Goal: Task Accomplishment & Management: Manage account settings

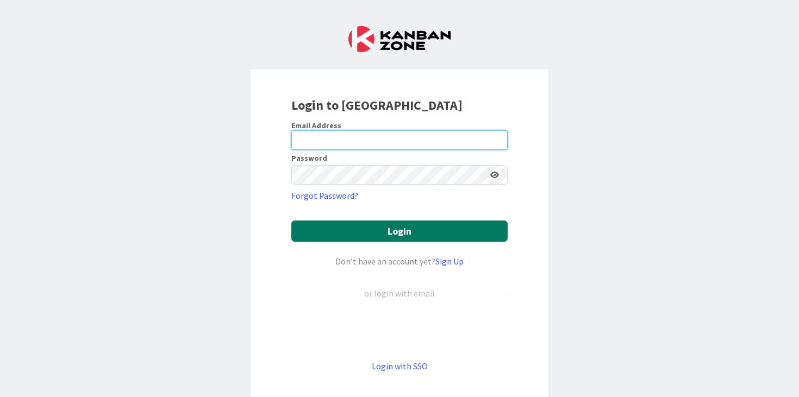
type input "[EMAIL_ADDRESS][PERSON_NAME][DOMAIN_NAME]"
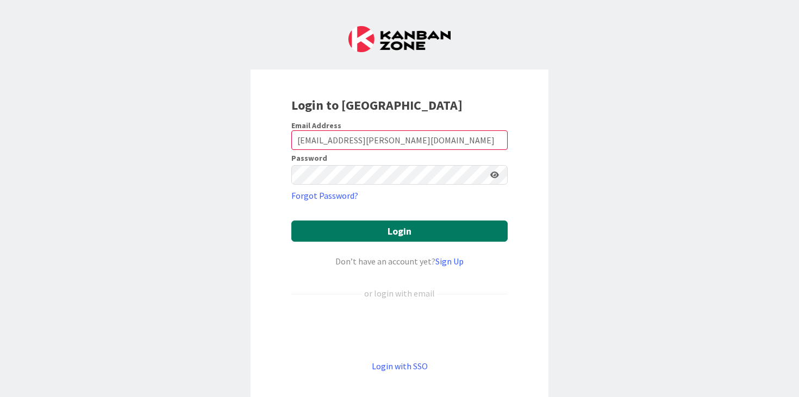
click at [483, 236] on button "Login" at bounding box center [399, 231] width 216 height 21
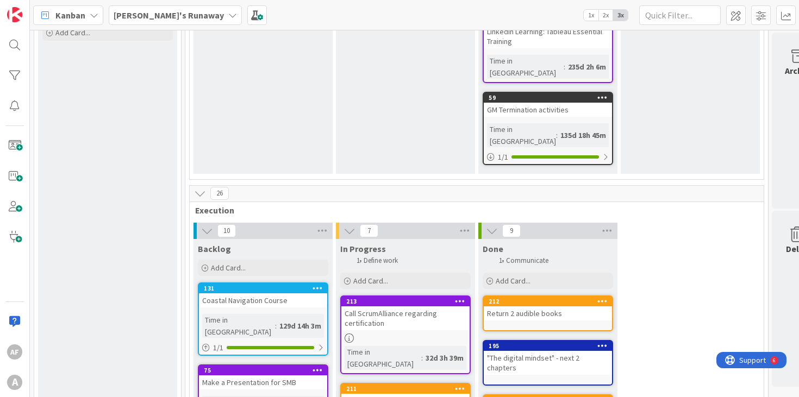
scroll to position [541, 0]
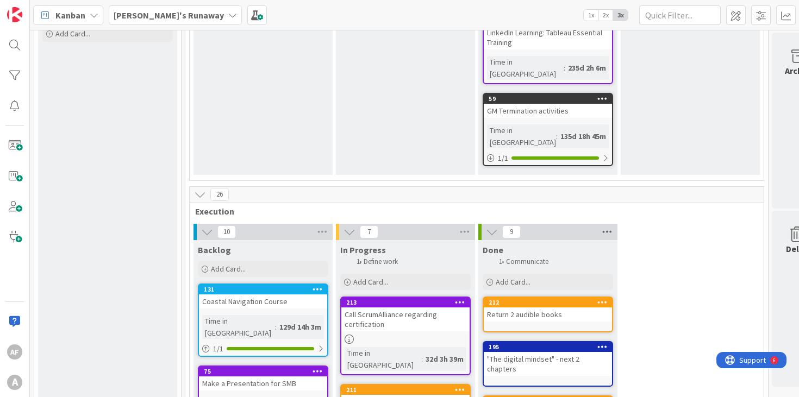
click at [606, 224] on icon at bounding box center [607, 232] width 14 height 16
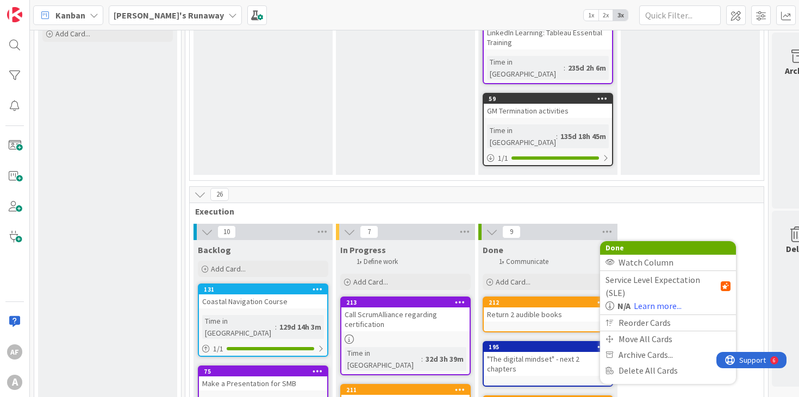
click at [285, 224] on div "10" at bounding box center [263, 232] width 139 height 16
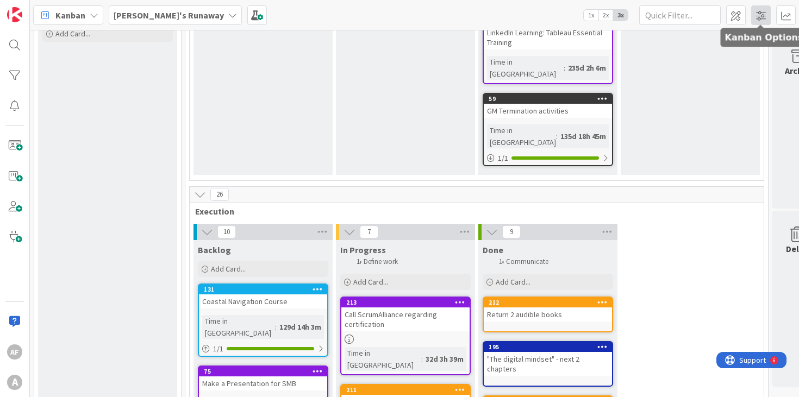
click at [759, 18] on span at bounding box center [761, 15] width 20 height 20
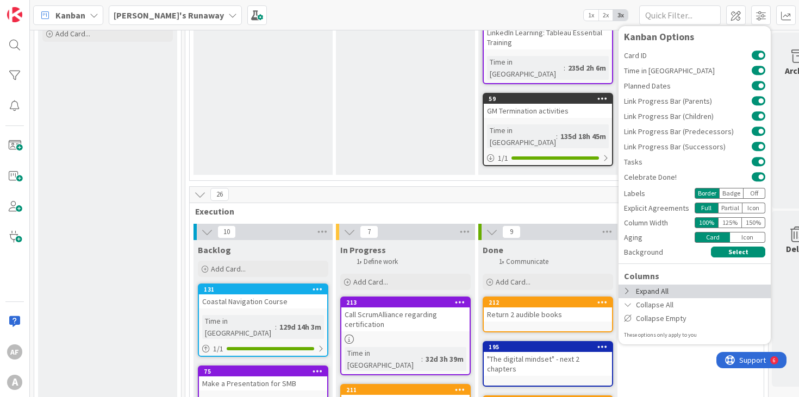
click at [627, 294] on icon at bounding box center [628, 292] width 9 height 8
click at [640, 294] on div "Expand All" at bounding box center [695, 292] width 152 height 14
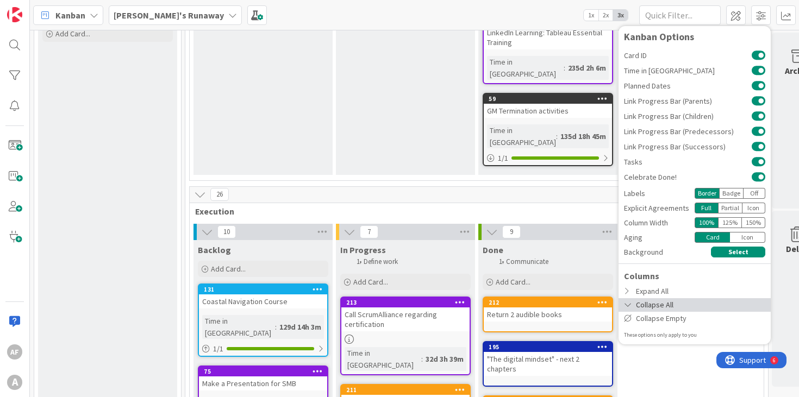
click at [652, 306] on div "Collapse All" at bounding box center [695, 305] width 152 height 14
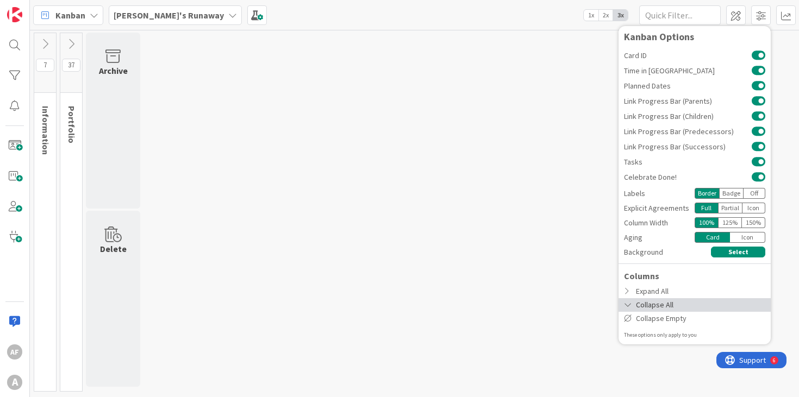
scroll to position [0, 0]
click at [649, 305] on div "Collapse All" at bounding box center [695, 305] width 152 height 14
click at [626, 307] on icon at bounding box center [628, 305] width 9 height 8
click at [660, 303] on div "Collapse All" at bounding box center [695, 305] width 152 height 14
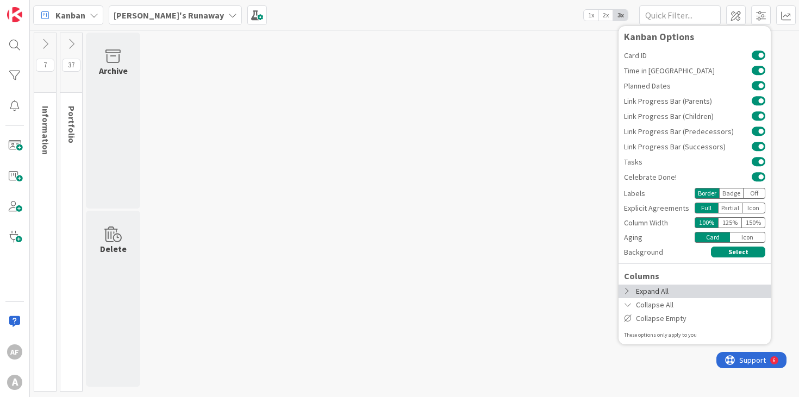
click at [665, 292] on div "Expand All" at bounding box center [695, 292] width 152 height 14
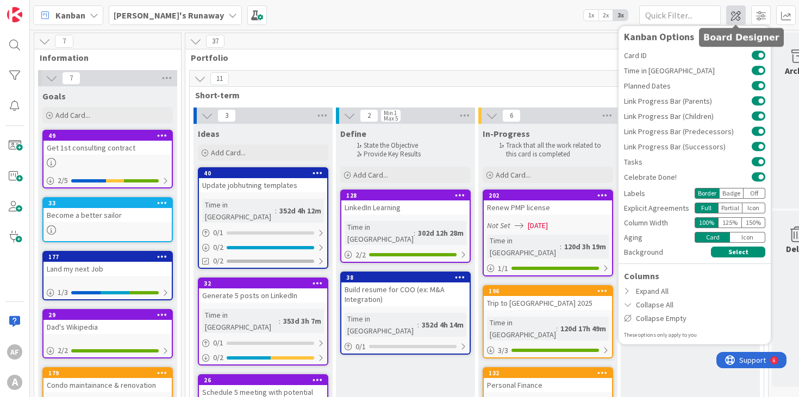
click at [736, 15] on span at bounding box center [736, 15] width 20 height 20
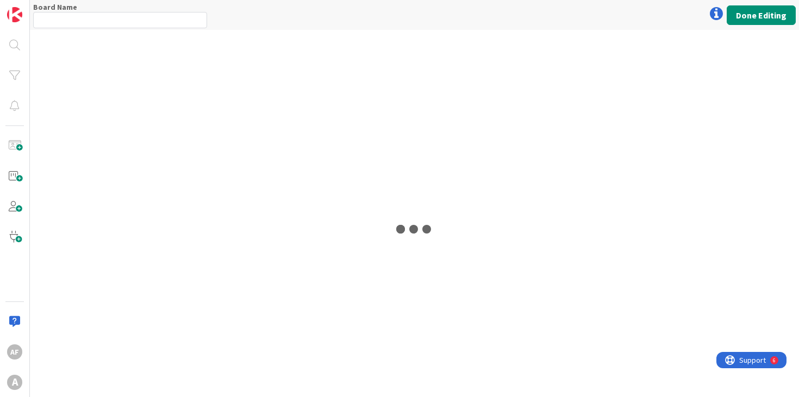
type input "[PERSON_NAME]'s Runaway"
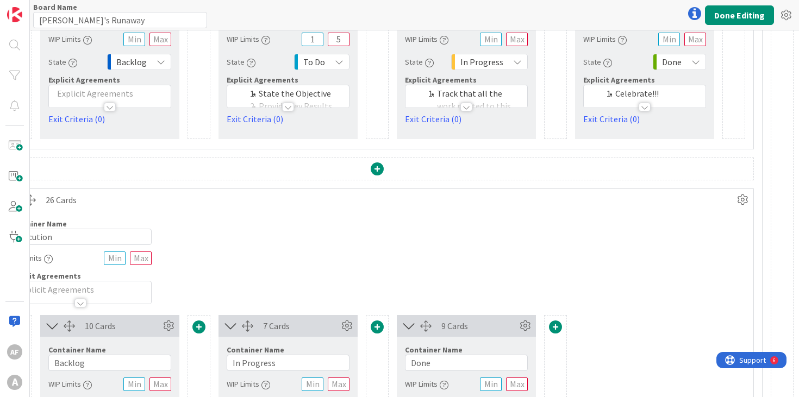
scroll to position [484, 270]
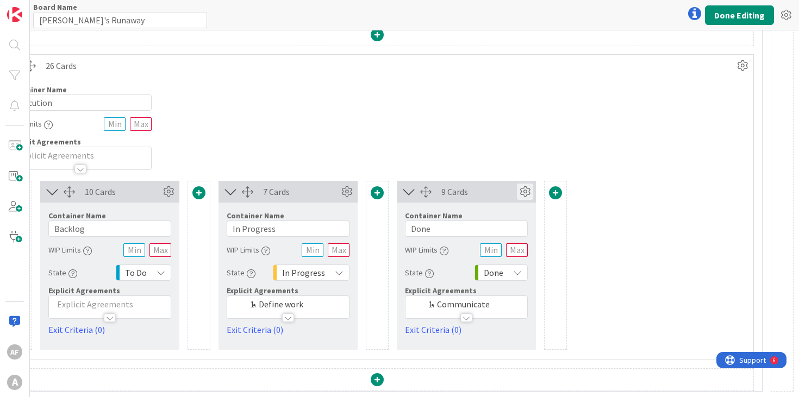
click at [526, 192] on icon at bounding box center [525, 192] width 16 height 16
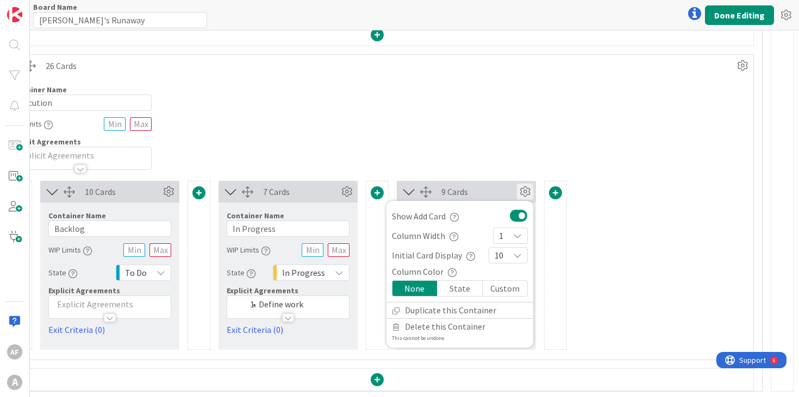
click at [524, 216] on button at bounding box center [519, 216] width 18 height 14
click at [496, 194] on div "9 Cards" at bounding box center [479, 191] width 76 height 13
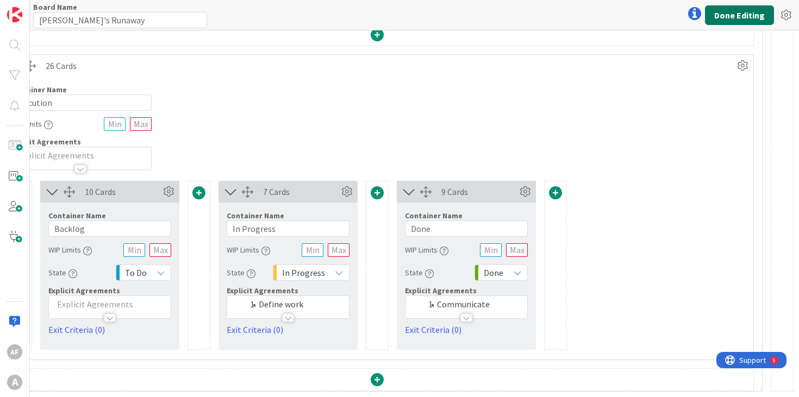
click at [731, 13] on button "Done Editing" at bounding box center [739, 15] width 69 height 20
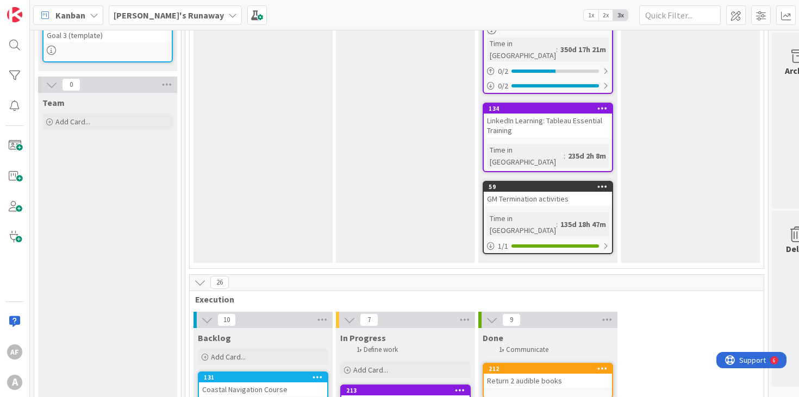
scroll to position [453, 0]
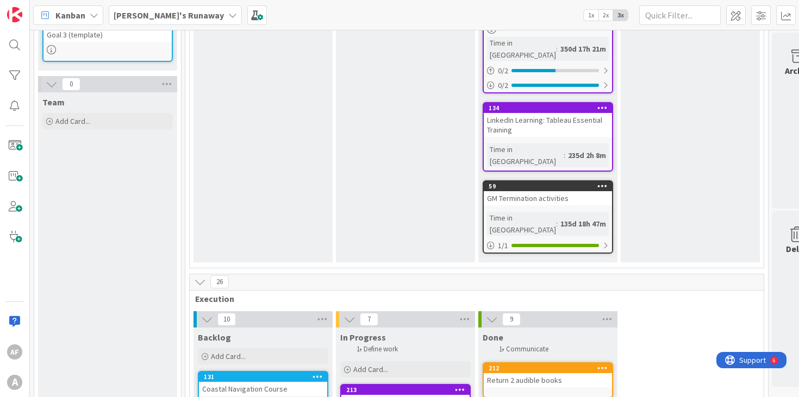
click at [491, 314] on icon at bounding box center [492, 320] width 12 height 12
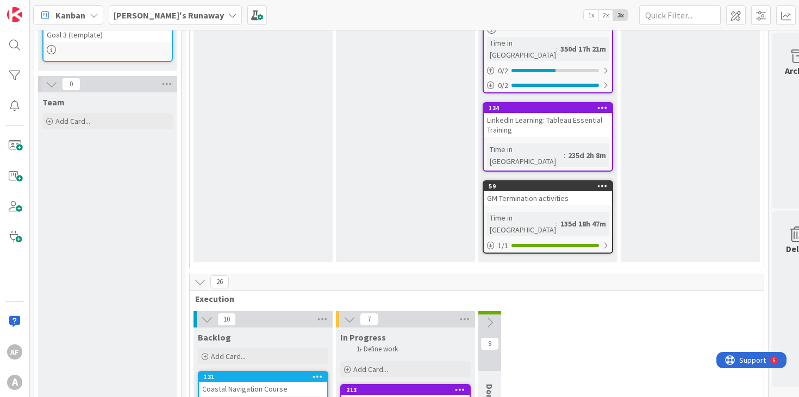
click at [491, 317] on icon at bounding box center [490, 323] width 12 height 12
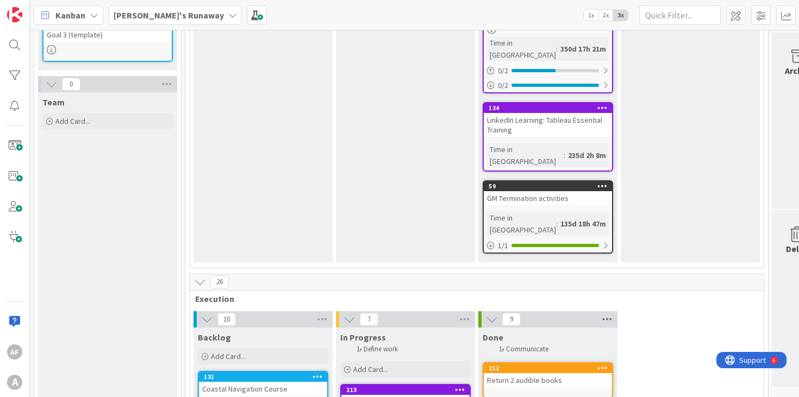
click at [611, 312] on icon at bounding box center [607, 320] width 14 height 16
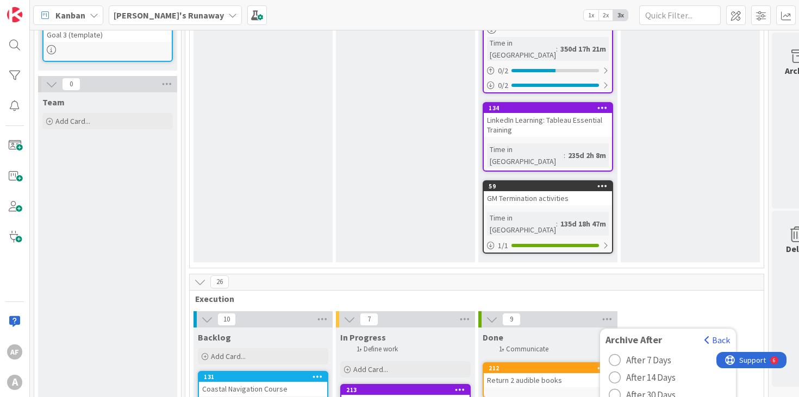
click at [645, 352] on span "After 7 Days" at bounding box center [648, 360] width 45 height 16
click at [719, 334] on button "Back" at bounding box center [717, 340] width 27 height 12
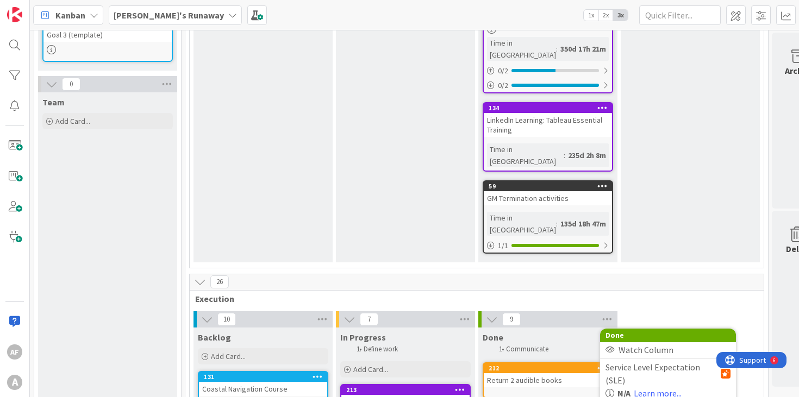
click at [558, 312] on div "9 Done Watch Column Service Level Expectation (SLE) N/A Learn more... Reorder C…" at bounding box center [547, 320] width 139 height 16
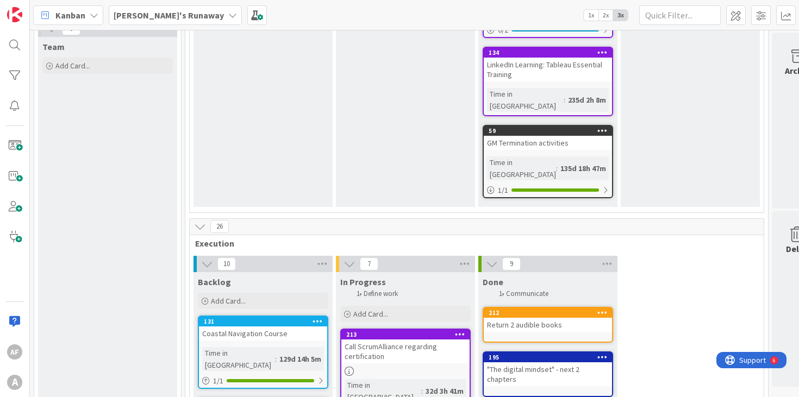
scroll to position [521, 0]
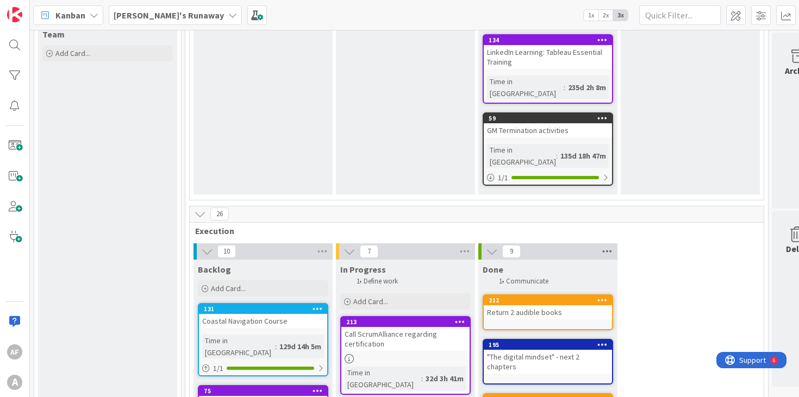
click at [607, 244] on icon at bounding box center [607, 252] width 14 height 16
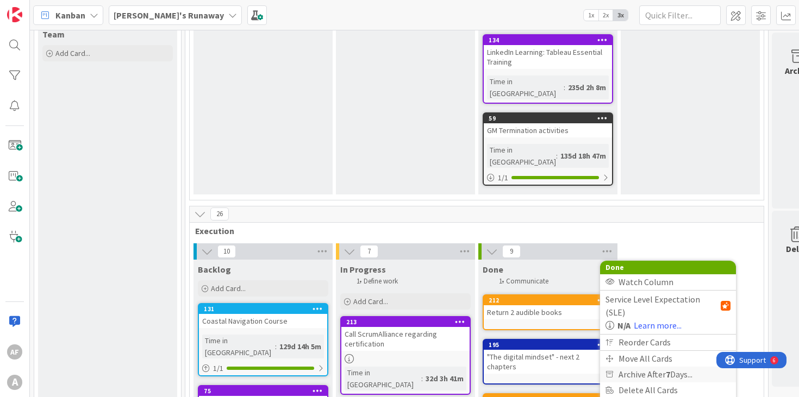
click at [645, 367] on span "Archive After 7 Days..." at bounding box center [656, 375] width 74 height 16
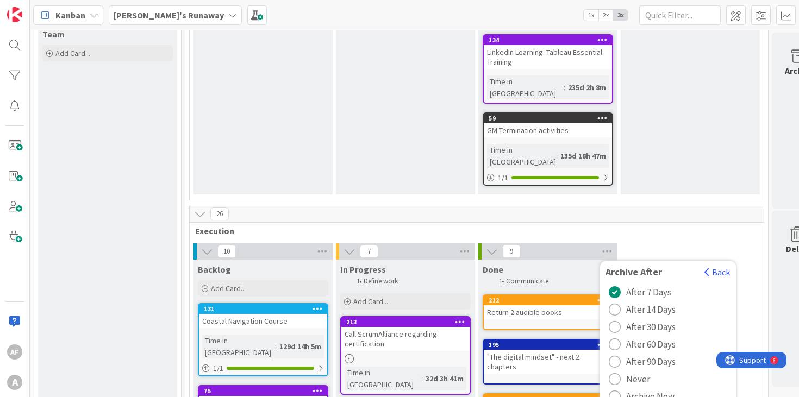
click at [648, 389] on span "Archive Now" at bounding box center [650, 397] width 48 height 16
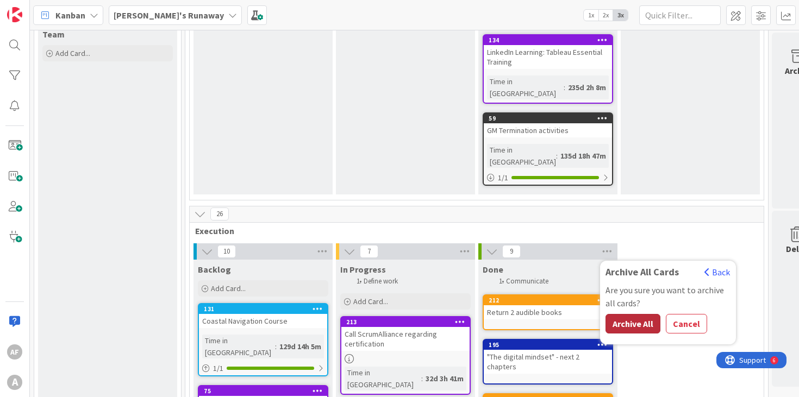
click at [636, 314] on button "Archive All" at bounding box center [633, 324] width 55 height 20
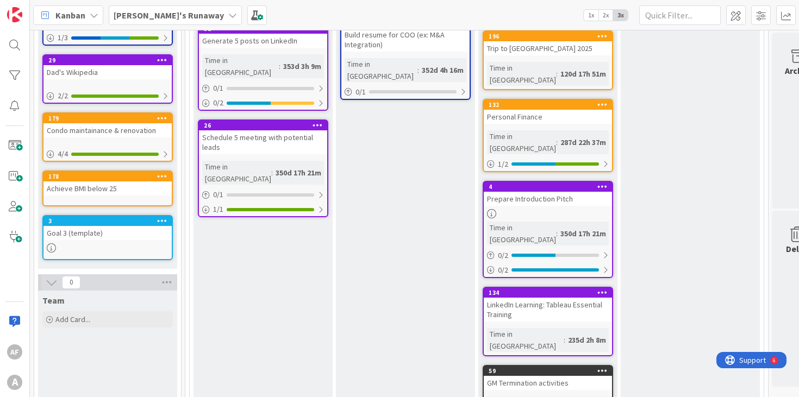
scroll to position [0, 0]
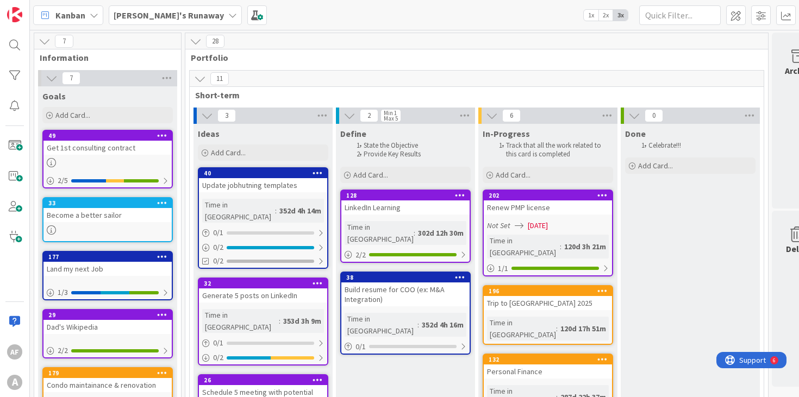
click at [228, 14] on icon at bounding box center [232, 15] width 9 height 9
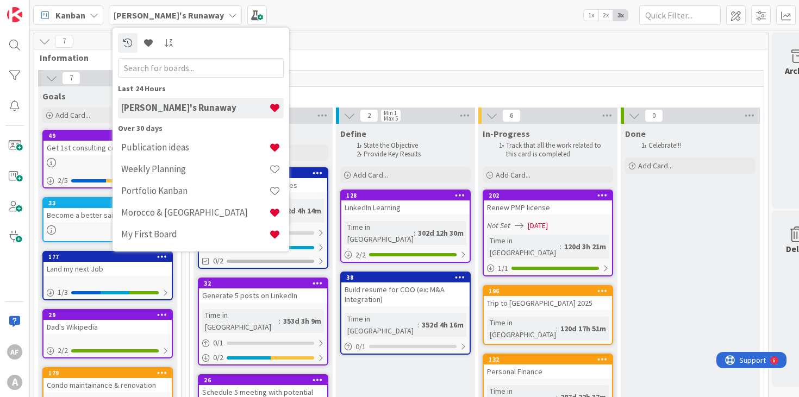
click at [228, 14] on icon at bounding box center [232, 15] width 9 height 9
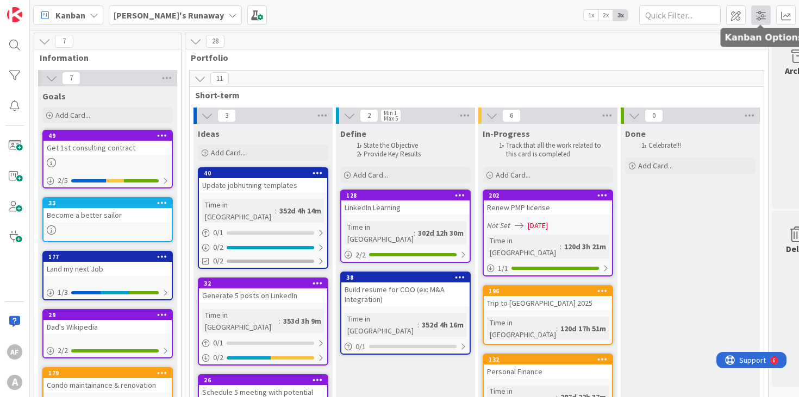
click at [767, 18] on span at bounding box center [761, 15] width 20 height 20
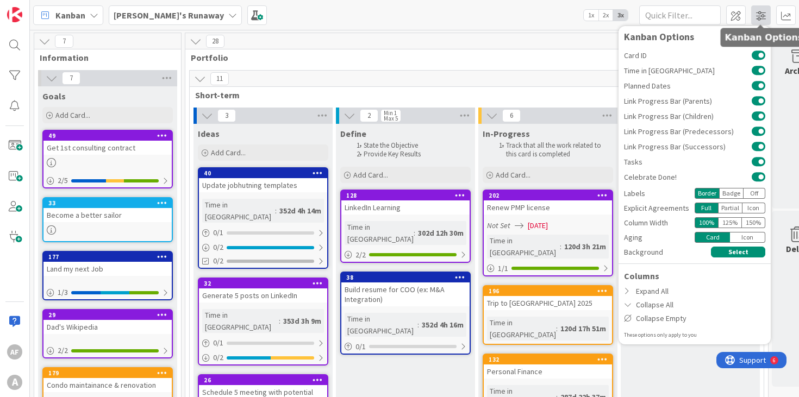
click at [767, 18] on span at bounding box center [761, 15] width 20 height 20
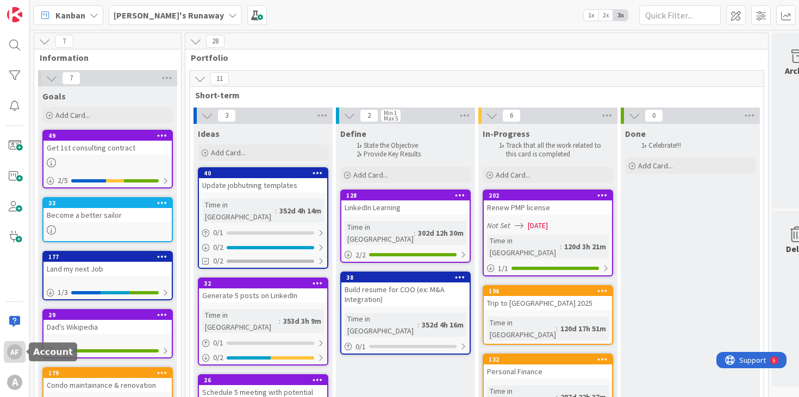
click at [13, 354] on div "AF" at bounding box center [14, 352] width 15 height 15
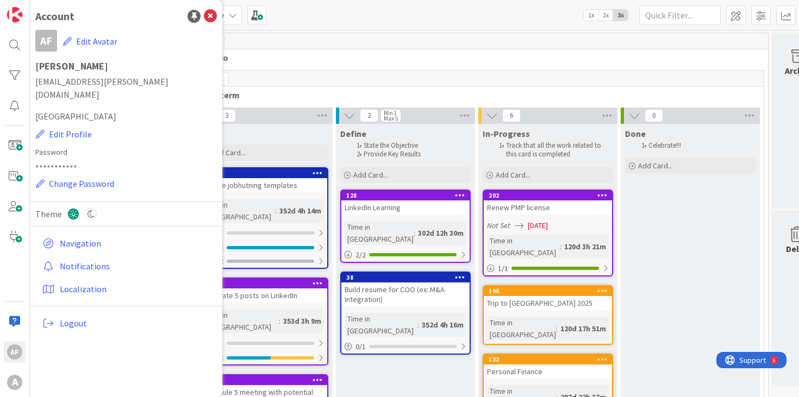
click at [10, 281] on div "AF A" at bounding box center [15, 198] width 30 height 397
click at [12, 179] on span at bounding box center [15, 176] width 22 height 22
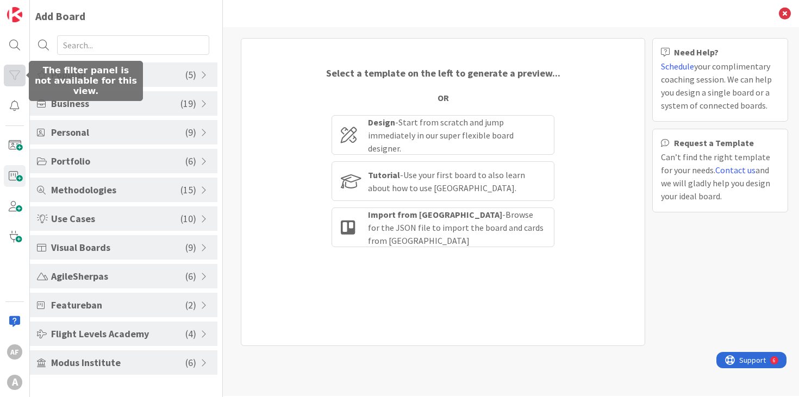
click at [12, 80] on div at bounding box center [15, 76] width 22 height 22
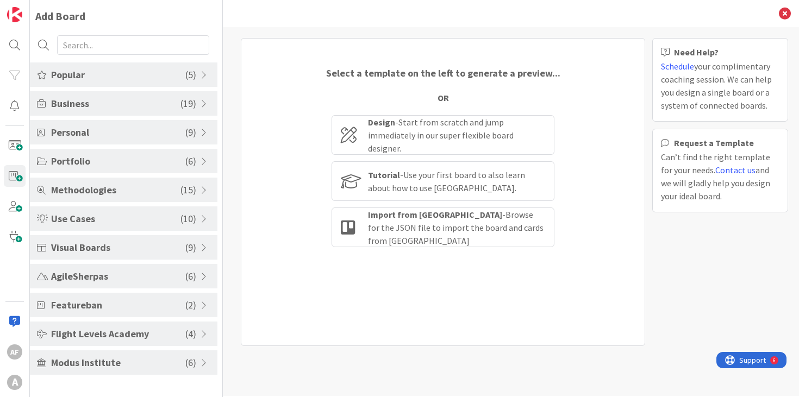
click at [8, 292] on div "AF A" at bounding box center [15, 198] width 30 height 397
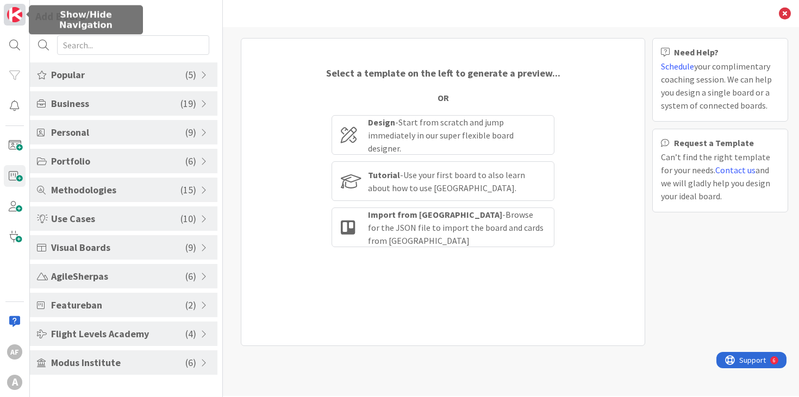
click at [15, 17] on img at bounding box center [14, 14] width 15 height 15
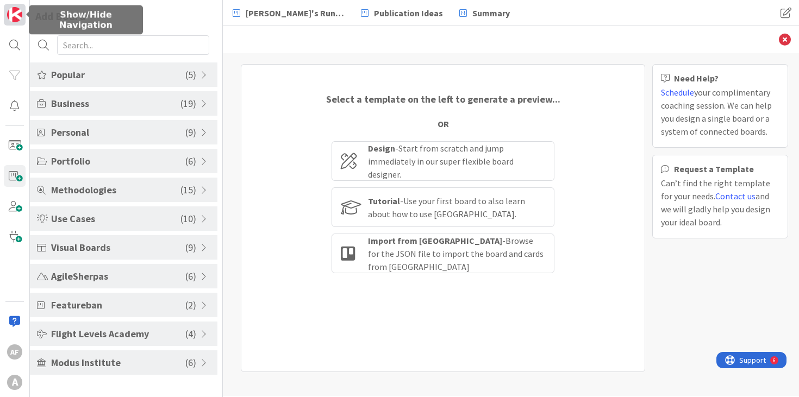
click at [15, 17] on img at bounding box center [14, 14] width 15 height 15
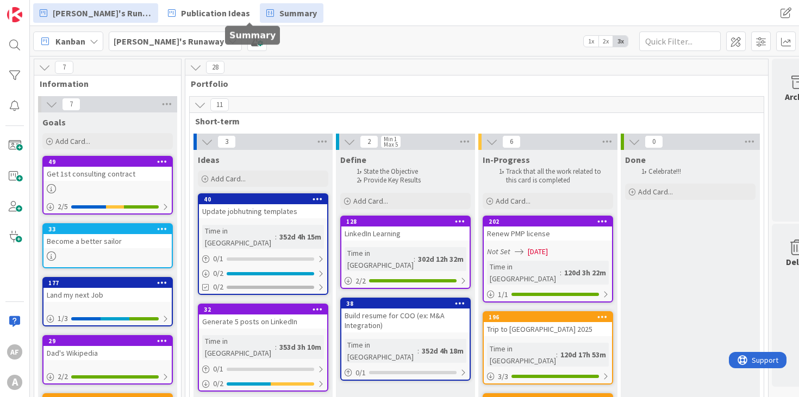
click at [275, 10] on link "Summary" at bounding box center [292, 13] width 64 height 20
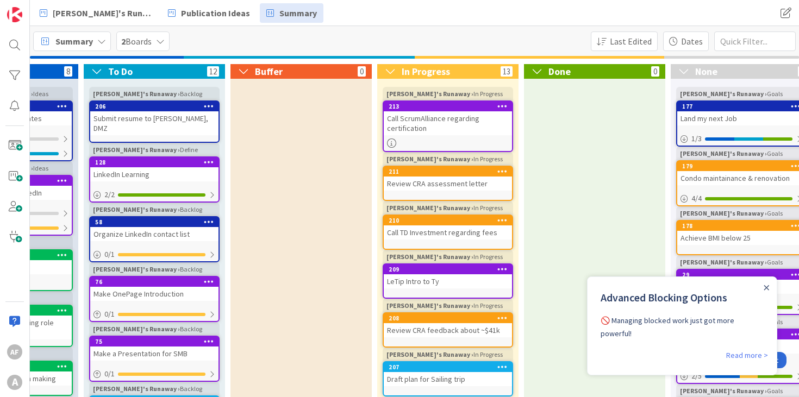
scroll to position [0, 115]
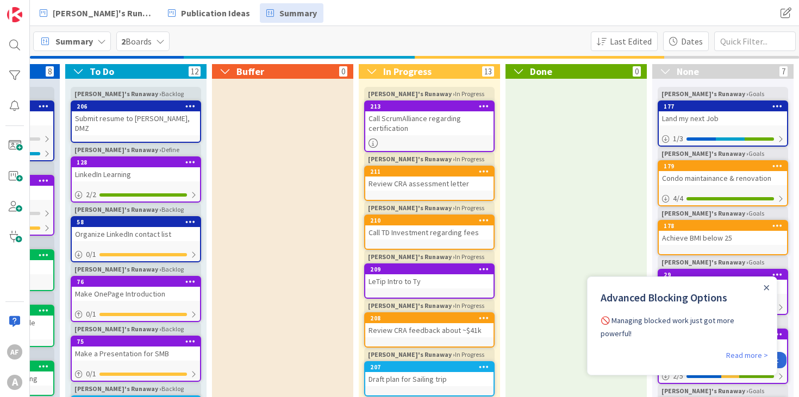
click at [769, 287] on div at bounding box center [766, 287] width 9 height 9
click at [767, 291] on div "Close Announcement" at bounding box center [766, 287] width 5 height 11
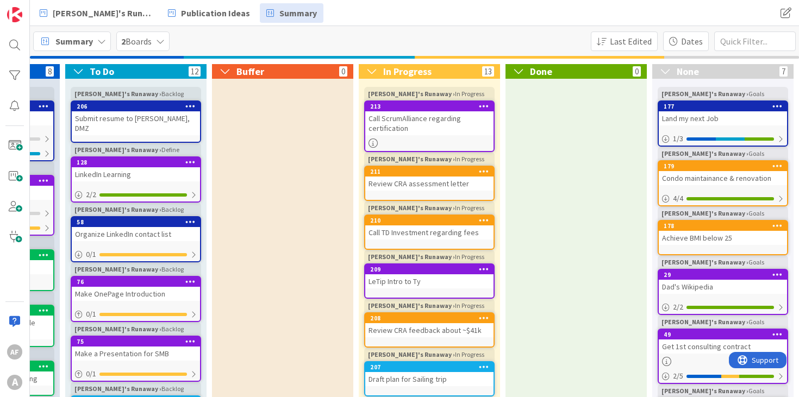
scroll to position [0, 0]
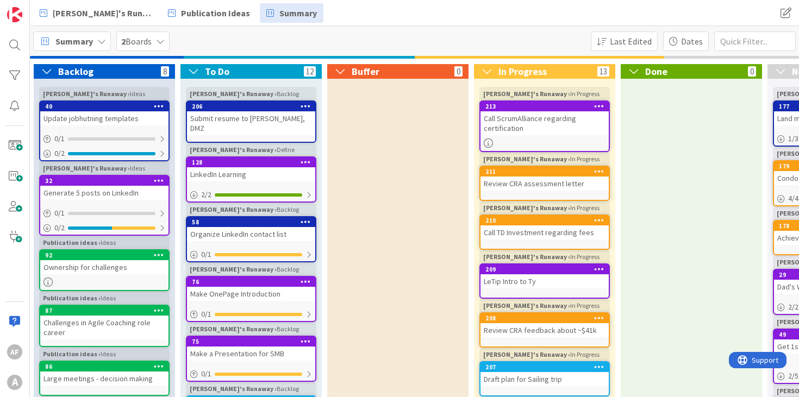
click at [154, 42] on div "2 Boards" at bounding box center [142, 42] width 53 height 20
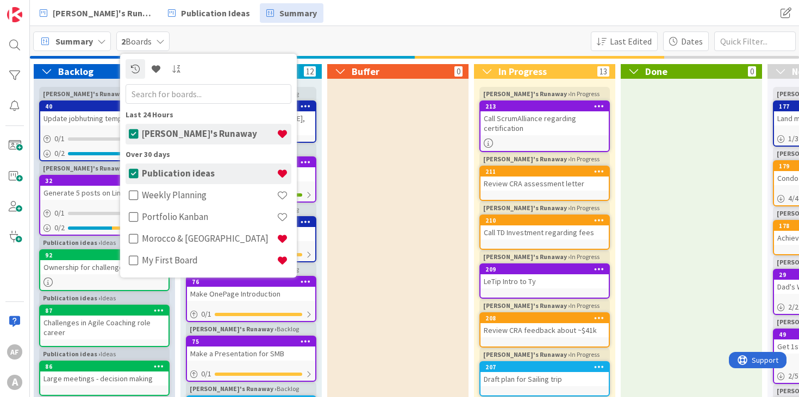
click at [222, 35] on div "Summary 2 Boards Last 24 Hours [PERSON_NAME]'s Runaway Over 30 days Publication…" at bounding box center [414, 41] width 769 height 30
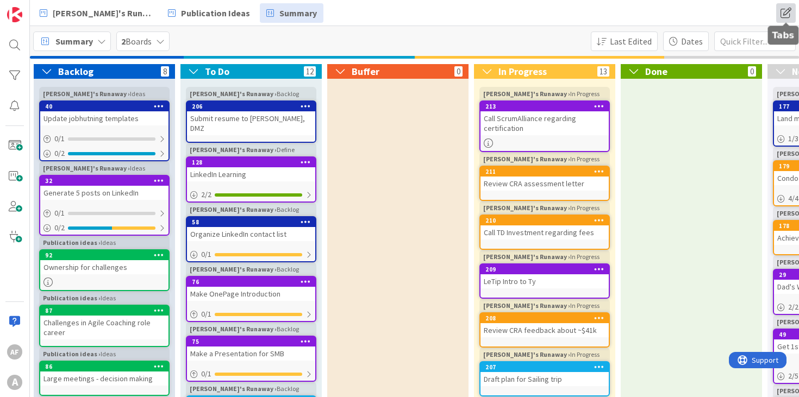
click at [788, 14] on span at bounding box center [786, 13] width 20 height 20
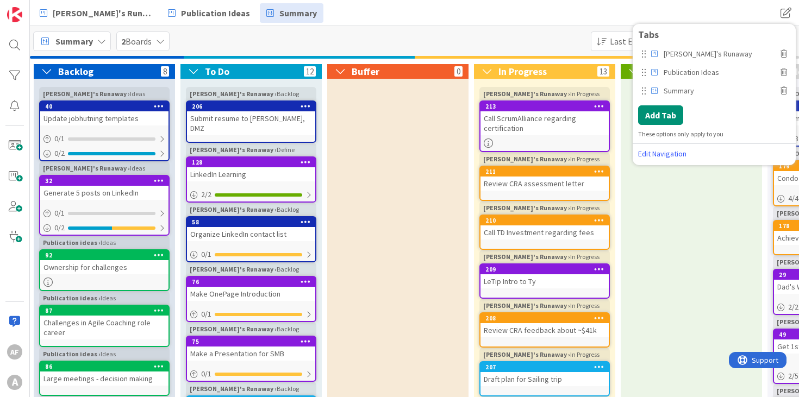
click at [557, 20] on div "[PERSON_NAME]'s Runaway Publication Ideas Summary [PERSON_NAME]'s Runaway Publi…" at bounding box center [414, 13] width 769 height 26
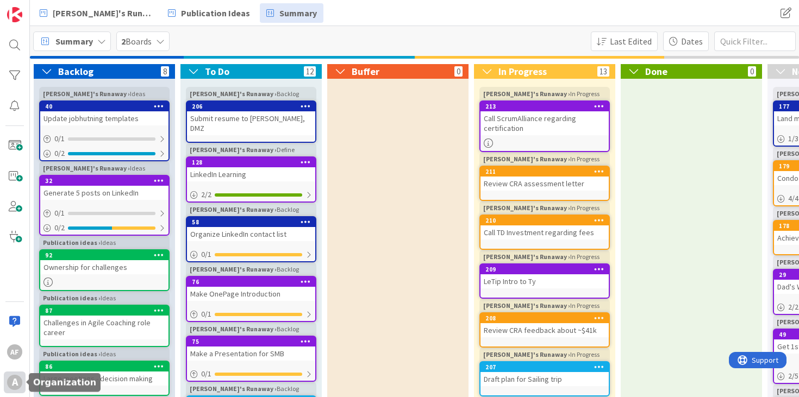
click at [14, 385] on div "A" at bounding box center [14, 382] width 15 height 15
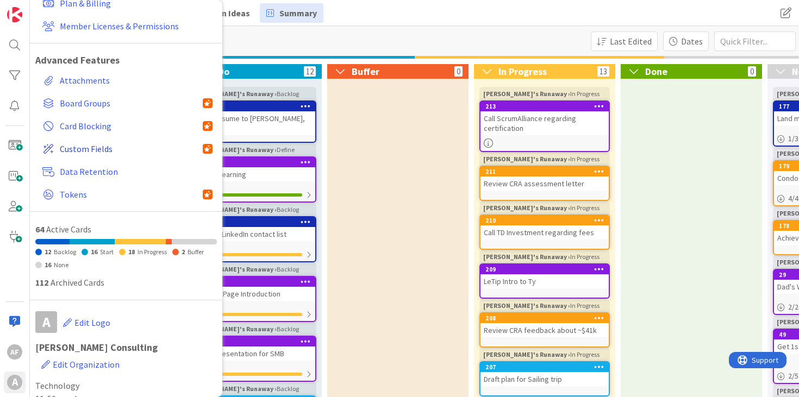
scroll to position [107, 0]
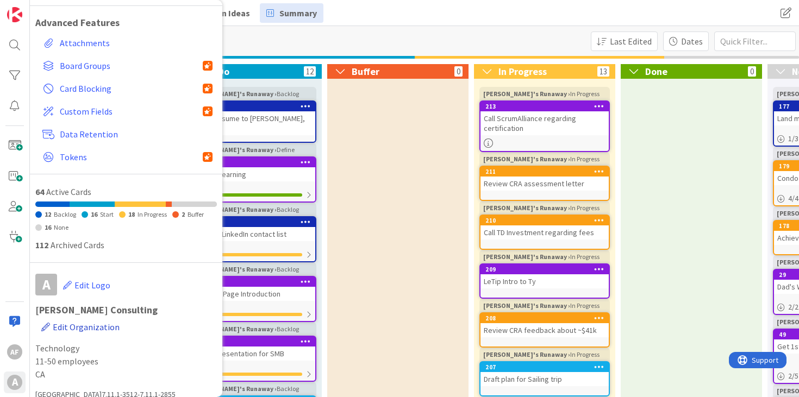
click at [120, 322] on span "Edit Organization" at bounding box center [86, 327] width 67 height 11
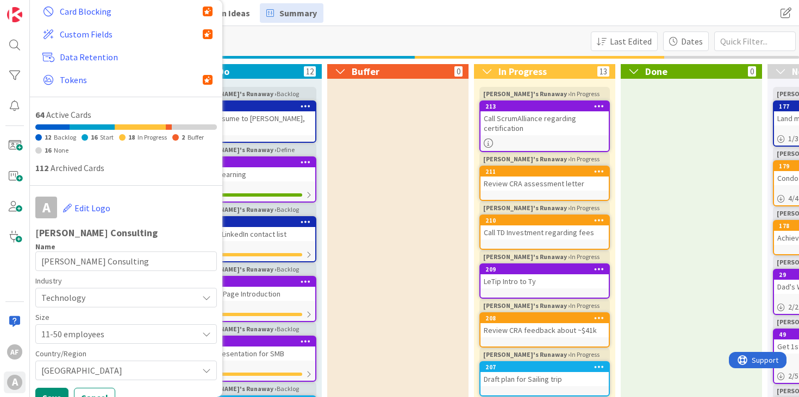
scroll to position [221, 0]
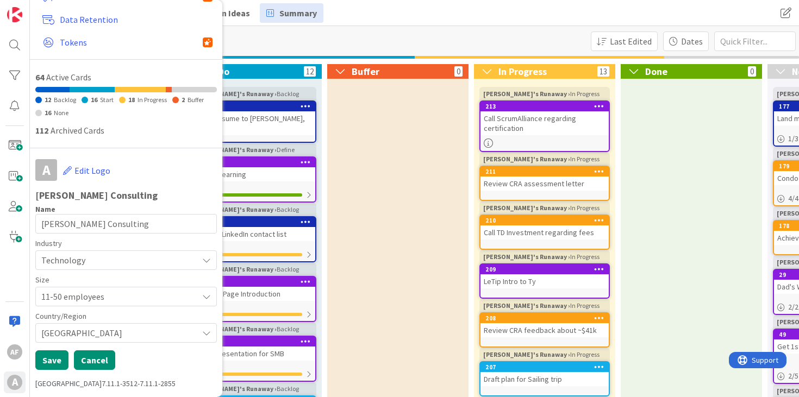
click at [99, 367] on button "Cancel" at bounding box center [94, 361] width 41 height 20
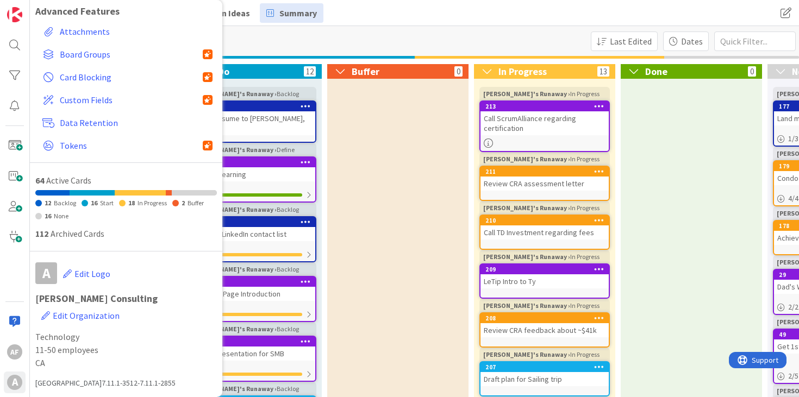
scroll to position [107, 0]
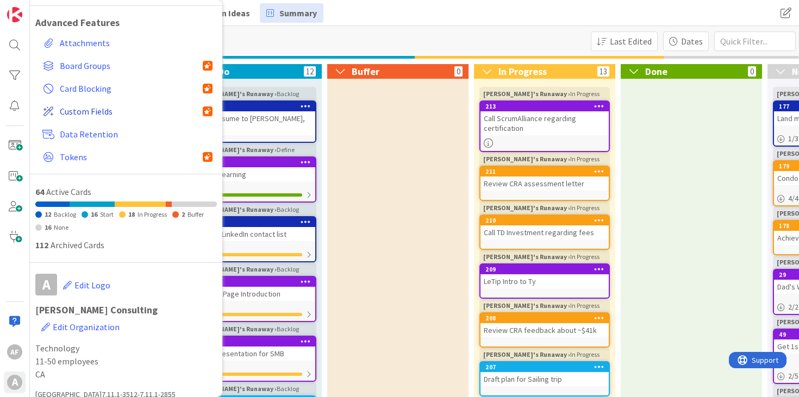
click at [107, 112] on span "Custom Fields" at bounding box center [131, 111] width 143 height 13
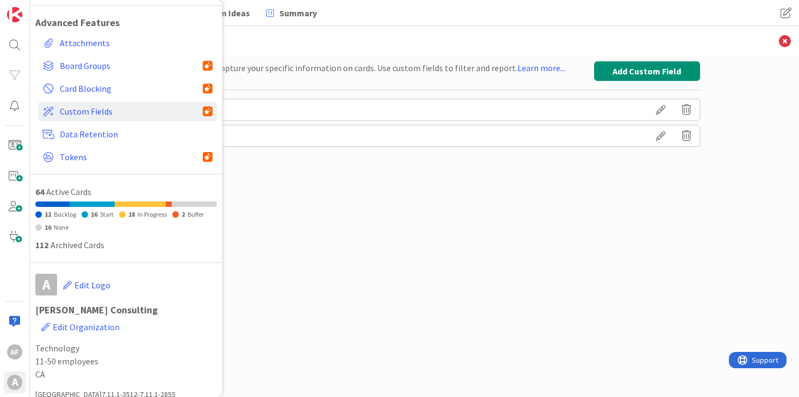
click at [327, 205] on div "Set up custom fields to capture your specific information on cards. Use custom …" at bounding box center [414, 215] width 571 height 309
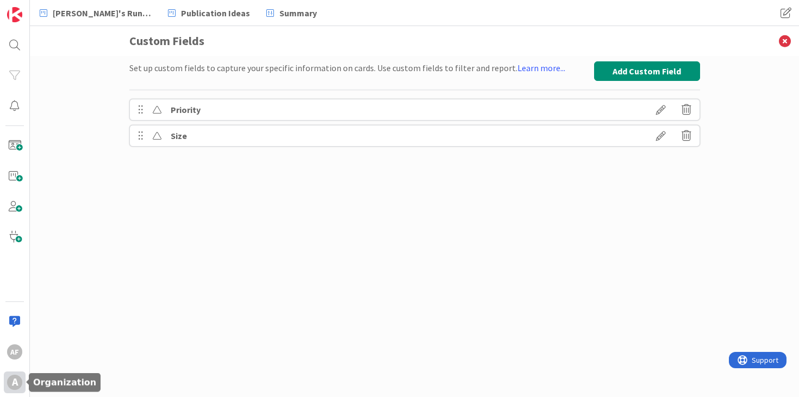
click at [14, 389] on div "A" at bounding box center [14, 382] width 15 height 15
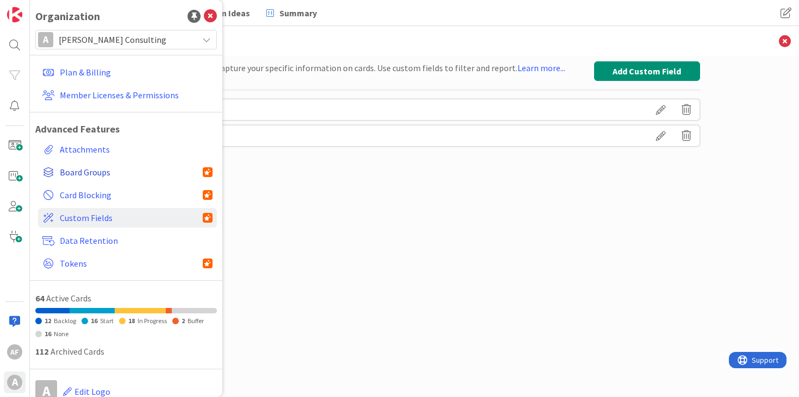
click at [92, 173] on span "Board Groups" at bounding box center [131, 172] width 143 height 13
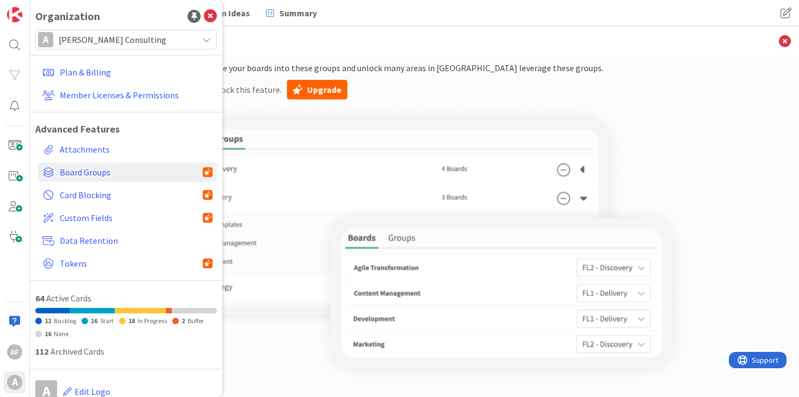
click at [605, 89] on div "Upgrade your plan to unlock this feature. Upgrade" at bounding box center [414, 90] width 571 height 20
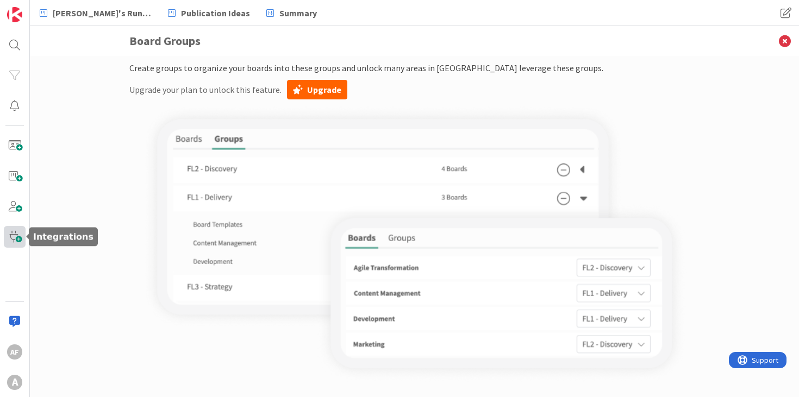
click at [14, 231] on span at bounding box center [15, 237] width 22 height 22
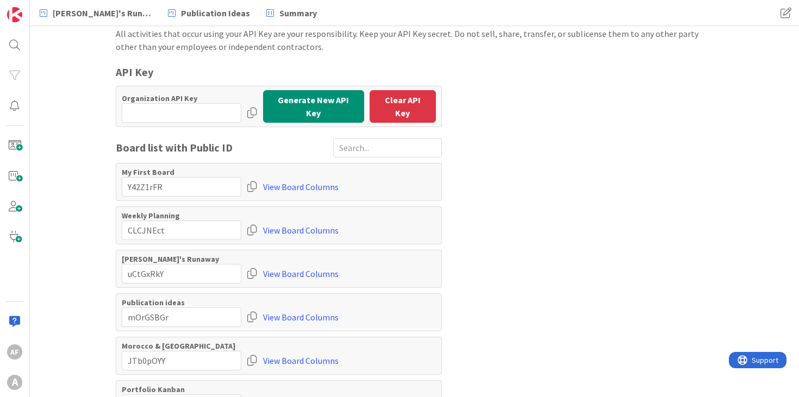
scroll to position [97, 0]
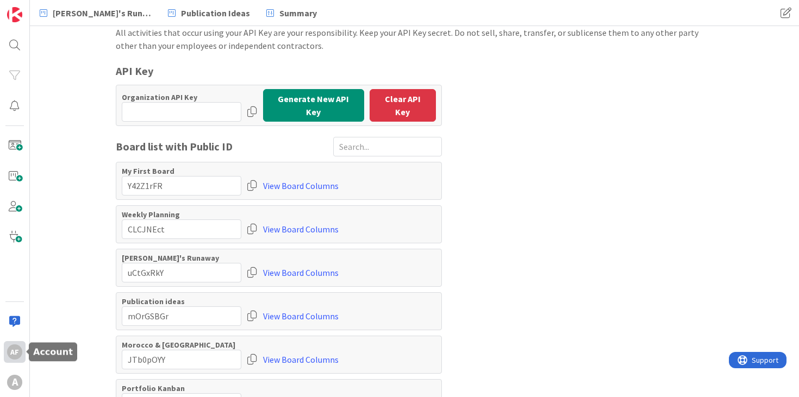
click at [14, 354] on div "AF" at bounding box center [14, 352] width 15 height 15
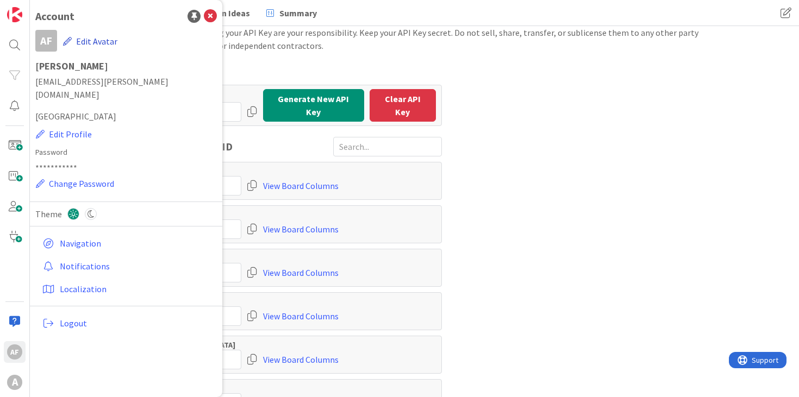
click at [98, 35] on button "Edit Avatar" at bounding box center [90, 41] width 55 height 23
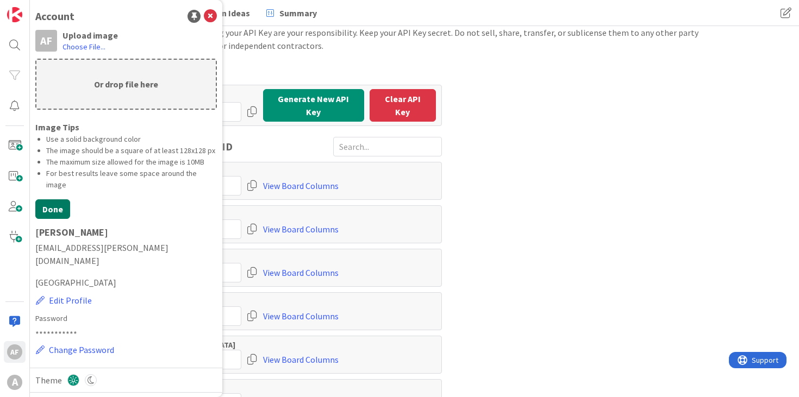
click at [58, 200] on button "Done" at bounding box center [52, 210] width 35 height 20
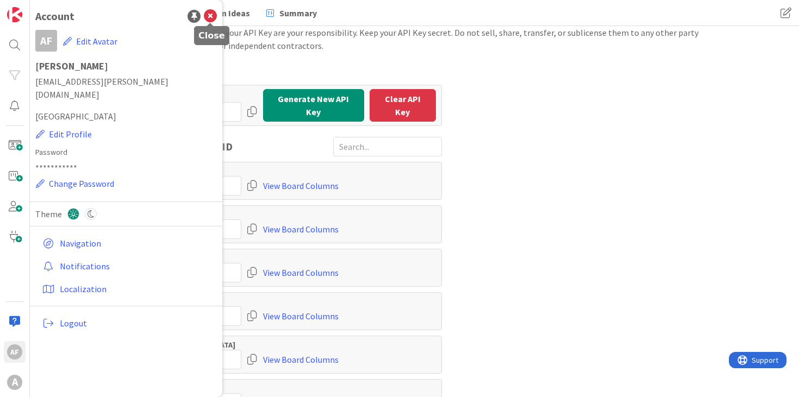
click at [212, 17] on icon at bounding box center [210, 16] width 13 height 13
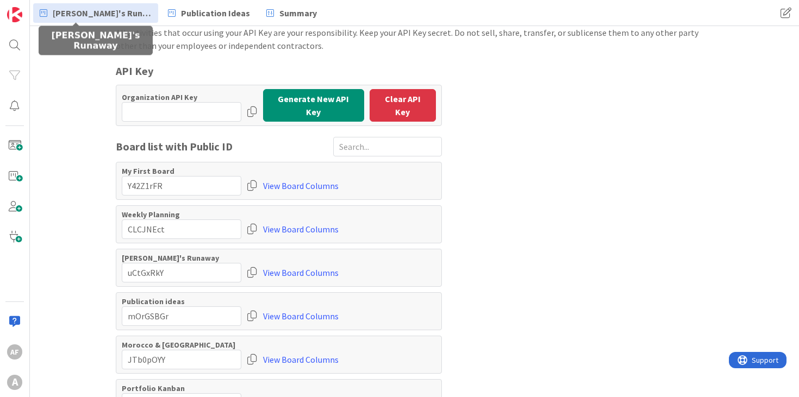
click at [80, 13] on span "[PERSON_NAME]'s Runaway" at bounding box center [102, 13] width 99 height 13
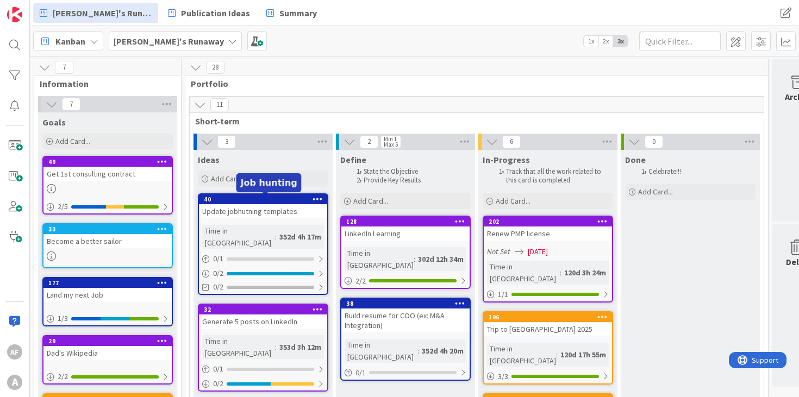
click at [259, 201] on div "40" at bounding box center [265, 200] width 123 height 8
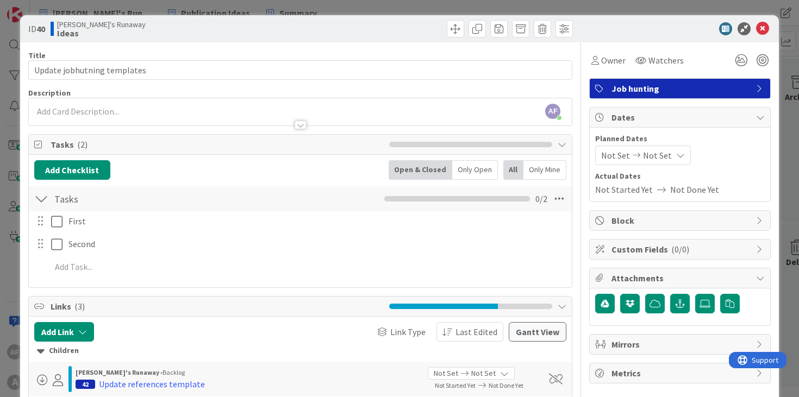
click at [744, 91] on span "Job hunting" at bounding box center [681, 88] width 139 height 13
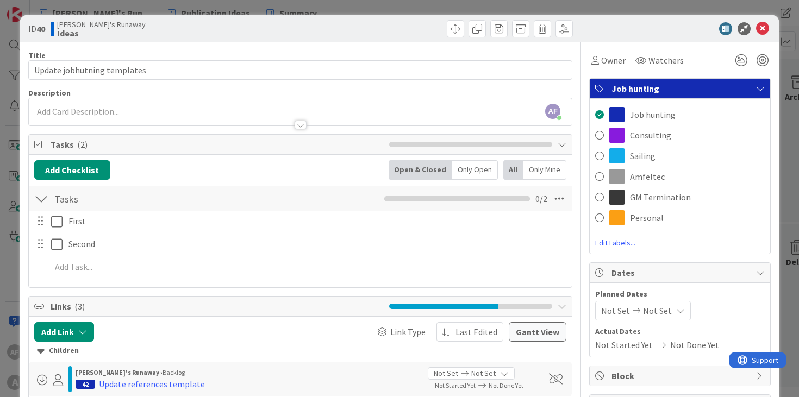
click at [618, 243] on span "Edit Labels..." at bounding box center [680, 243] width 180 height 11
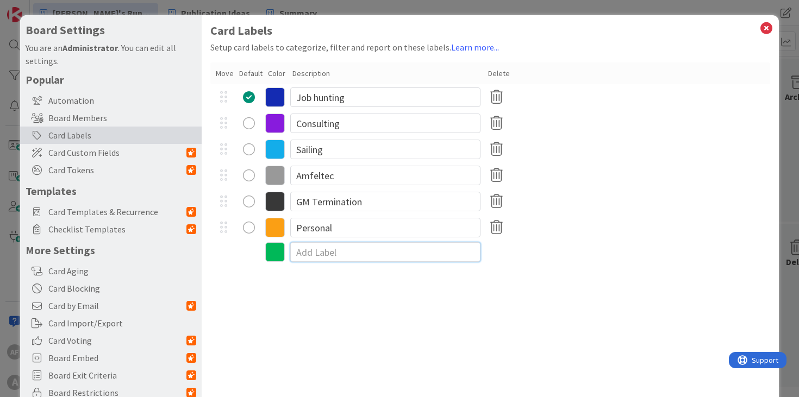
click at [313, 255] on input at bounding box center [385, 252] width 190 height 20
type input "AMD"
click at [443, 317] on div "Card Labels Setup card labels to categorize, filter and report on these labels.…" at bounding box center [491, 224] width 578 height 418
click at [767, 29] on icon at bounding box center [766, 28] width 14 height 15
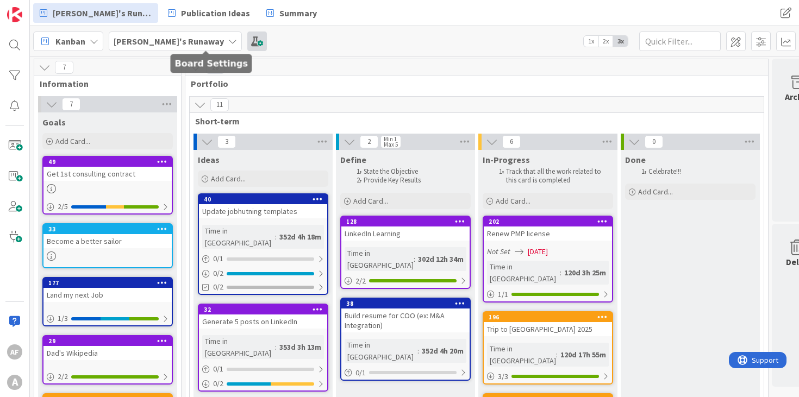
click at [247, 45] on span at bounding box center [257, 42] width 20 height 20
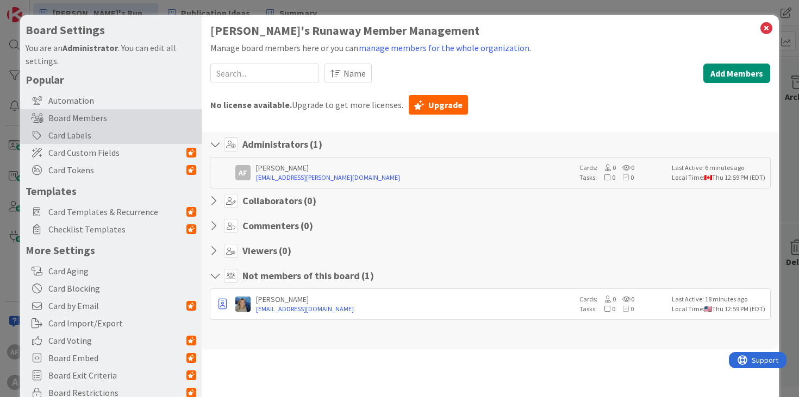
click at [105, 136] on div "Card Labels" at bounding box center [111, 135] width 182 height 17
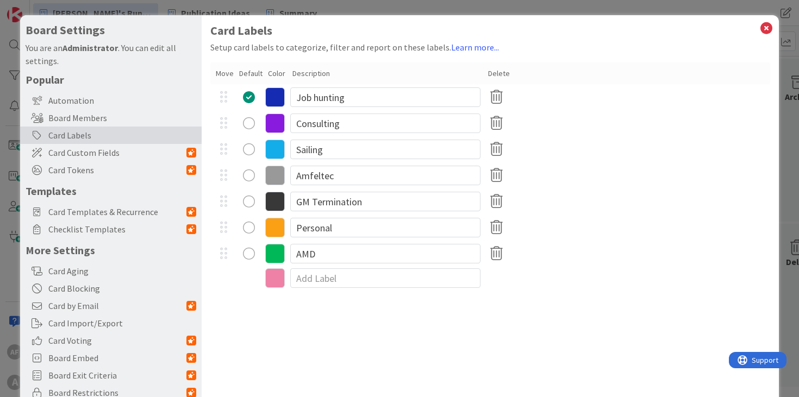
click at [250, 203] on div "radio" at bounding box center [249, 202] width 12 height 12
click at [328, 203] on input "GM Termination" at bounding box center [385, 202] width 190 height 20
click at [226, 202] on div at bounding box center [224, 202] width 20 height 16
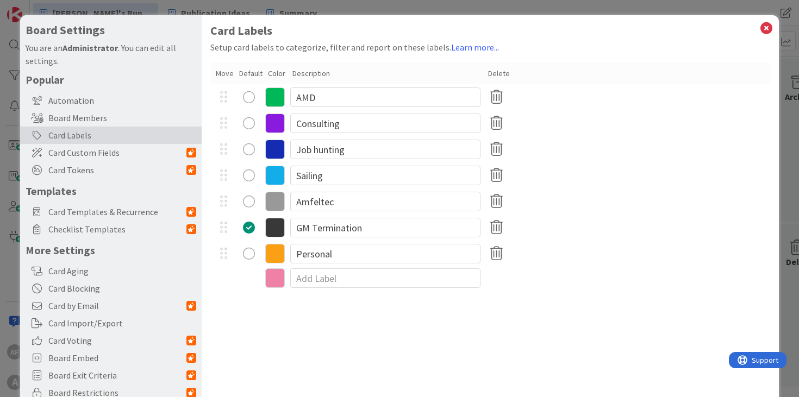
click at [466, 343] on div "Card Labels Setup card labels to categorize, filter and report on these labels.…" at bounding box center [491, 224] width 578 height 418
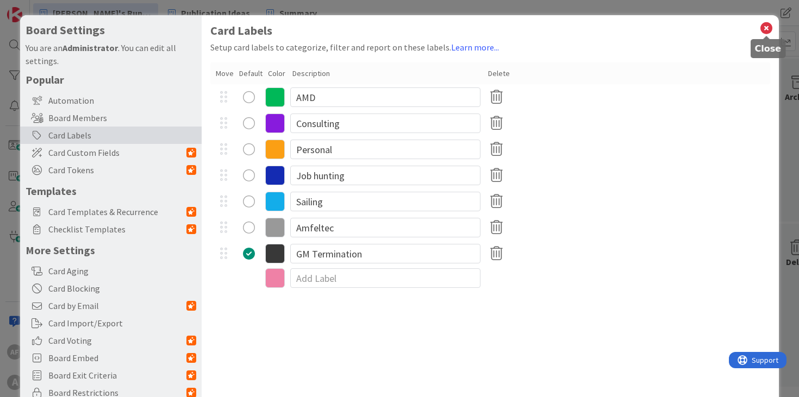
click at [767, 27] on icon at bounding box center [766, 28] width 14 height 15
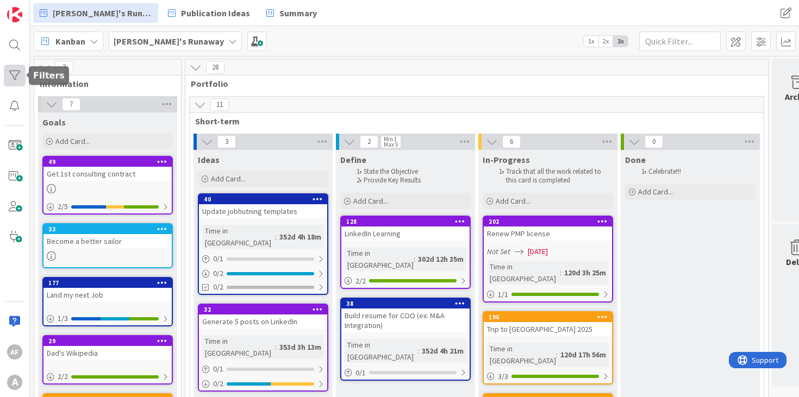
click at [16, 77] on div at bounding box center [15, 76] width 22 height 22
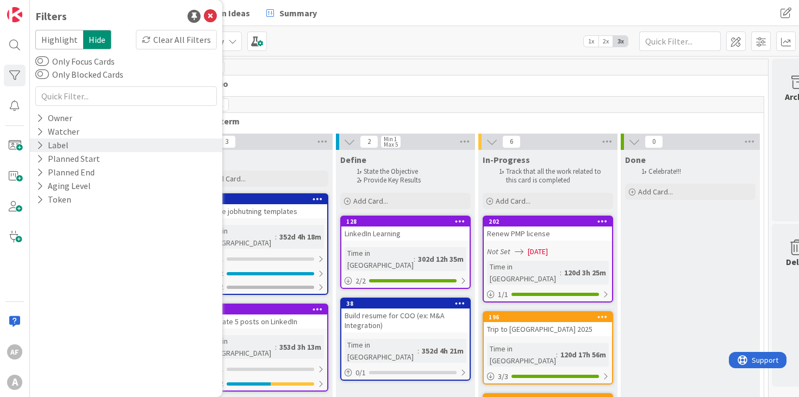
click at [42, 148] on icon at bounding box center [39, 145] width 7 height 9
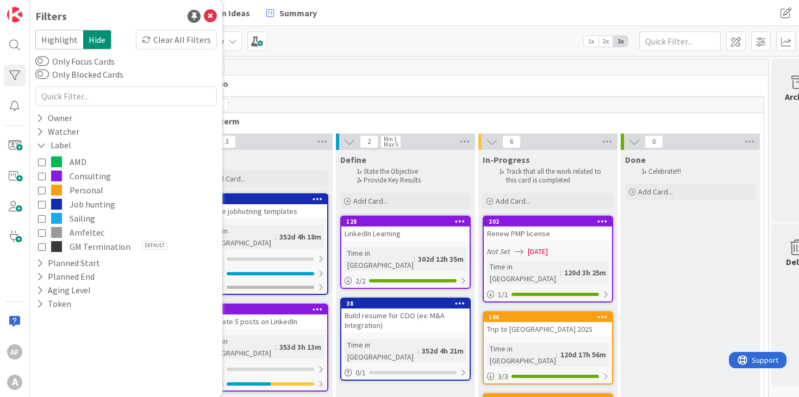
click at [82, 246] on span "GM Termination" at bounding box center [100, 247] width 61 height 14
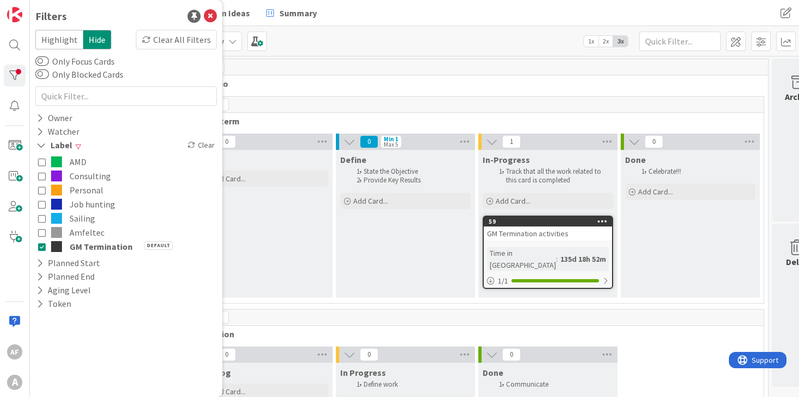
click at [320, 77] on div "1 Portfolio" at bounding box center [476, 75] width 583 height 32
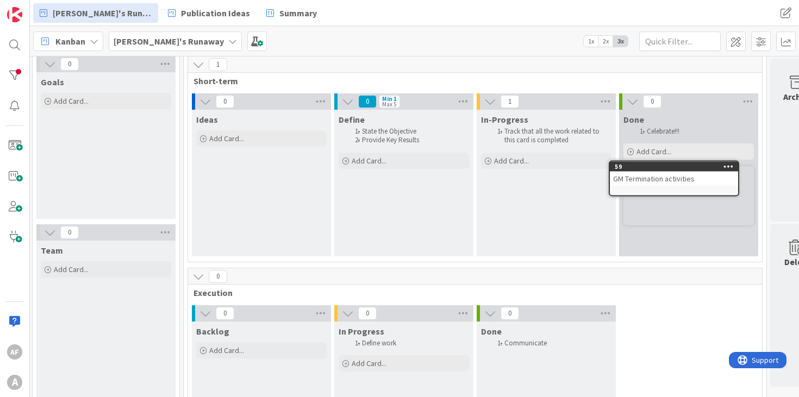
scroll to position [25, 15]
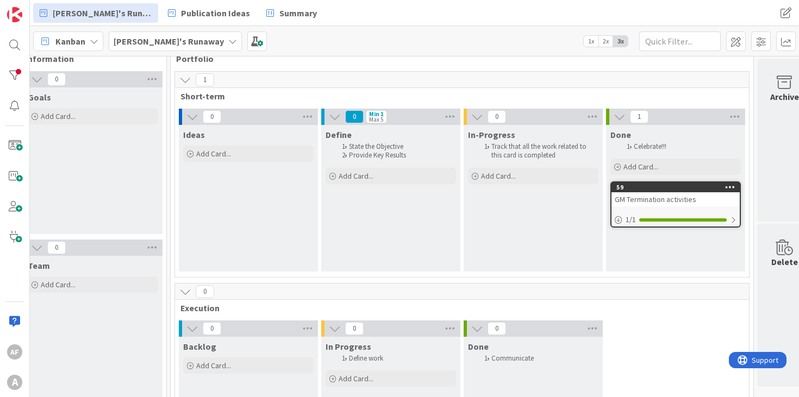
click at [649, 198] on div "GM Termination activities" at bounding box center [676, 199] width 128 height 14
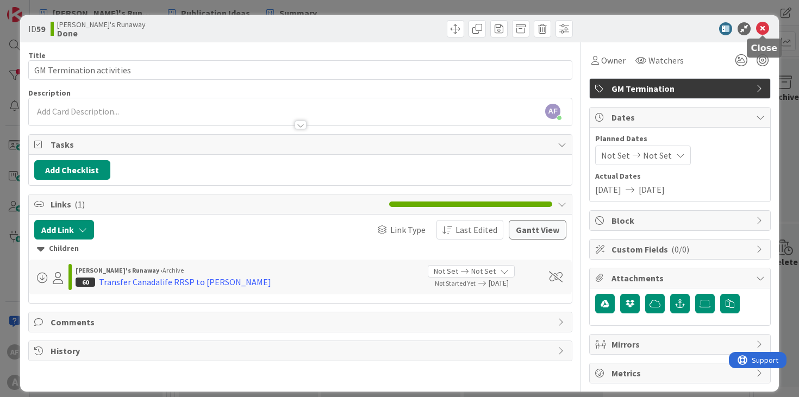
click at [763, 32] on icon at bounding box center [762, 28] width 13 height 13
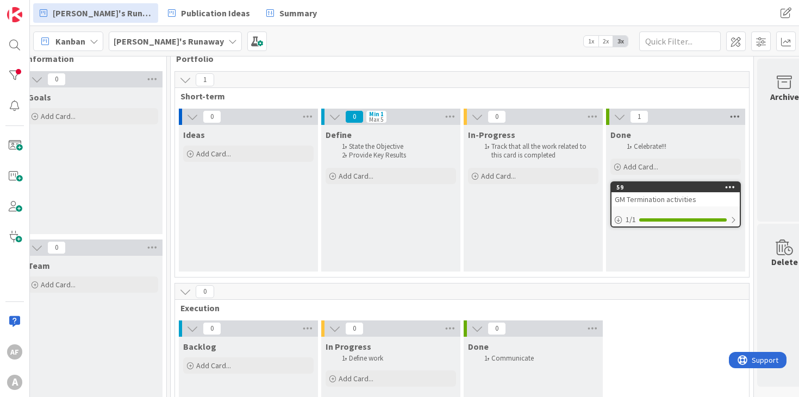
click at [736, 115] on icon at bounding box center [735, 117] width 14 height 16
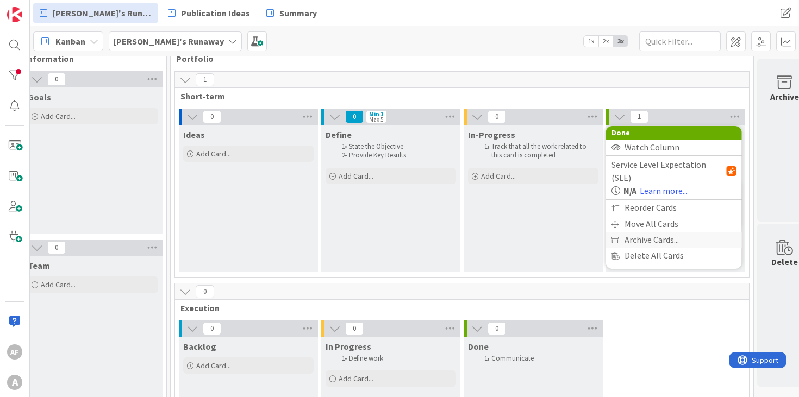
click at [653, 232] on span "Archive Cards..." at bounding box center [652, 240] width 54 height 16
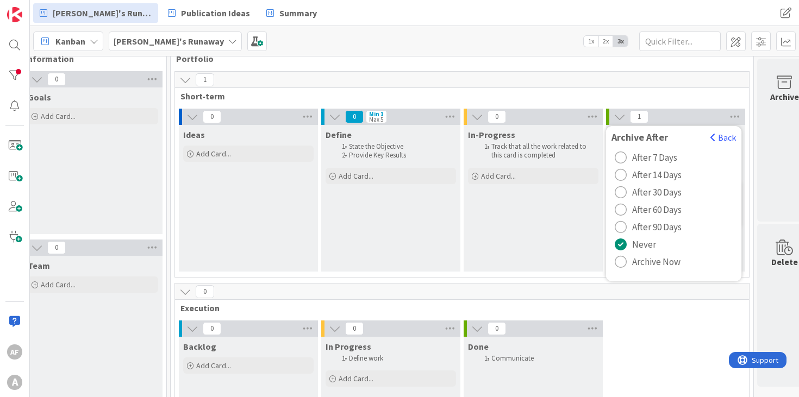
click at [646, 265] on span "Archive Now" at bounding box center [656, 262] width 48 height 16
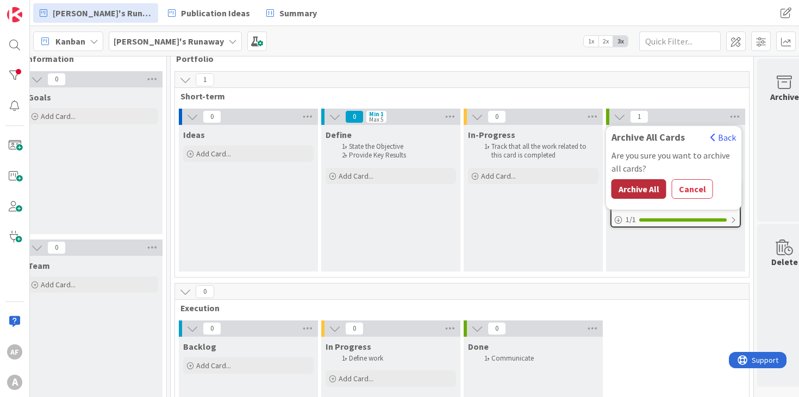
click at [647, 191] on button "Archive All" at bounding box center [639, 189] width 55 height 20
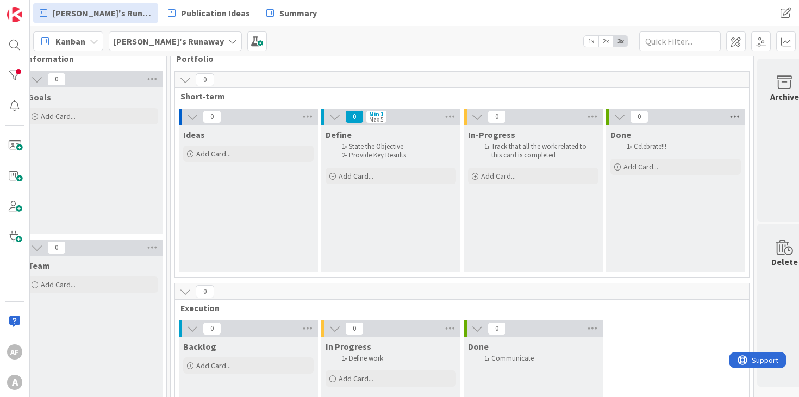
click at [737, 115] on icon at bounding box center [735, 117] width 14 height 16
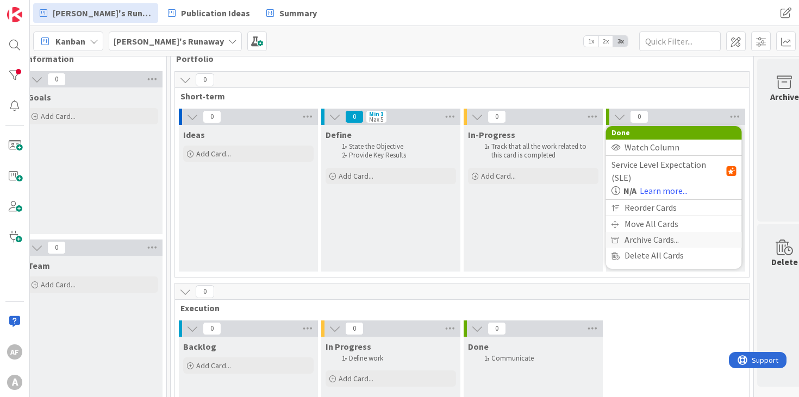
click at [659, 232] on span "Archive Cards..." at bounding box center [652, 240] width 54 height 16
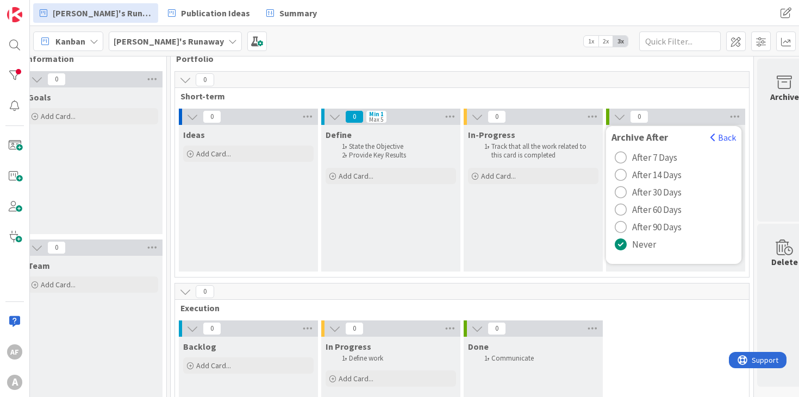
click at [649, 158] on span "After 7 Days" at bounding box center [654, 158] width 45 height 16
click at [715, 137] on span "button" at bounding box center [713, 137] width 5 height 9
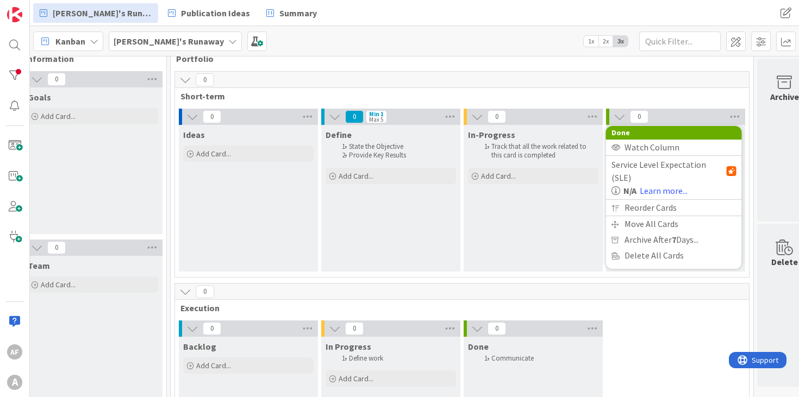
click at [702, 115] on div "0 Done Watch Column Service Level Expectation (SLE) N/A Learn more... Reorder C…" at bounding box center [675, 117] width 139 height 16
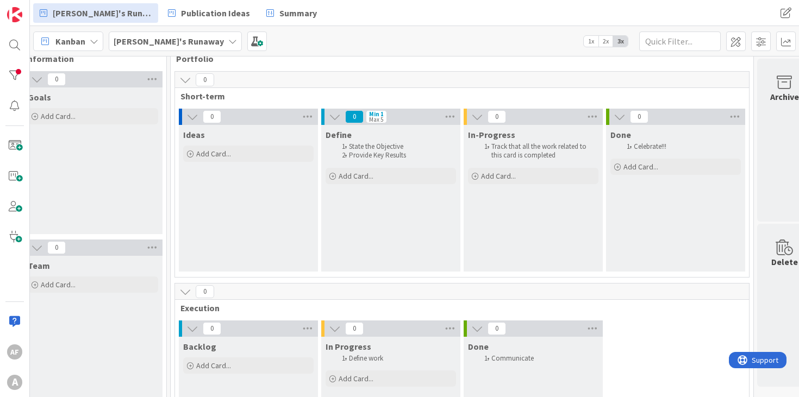
scroll to position [0, 15]
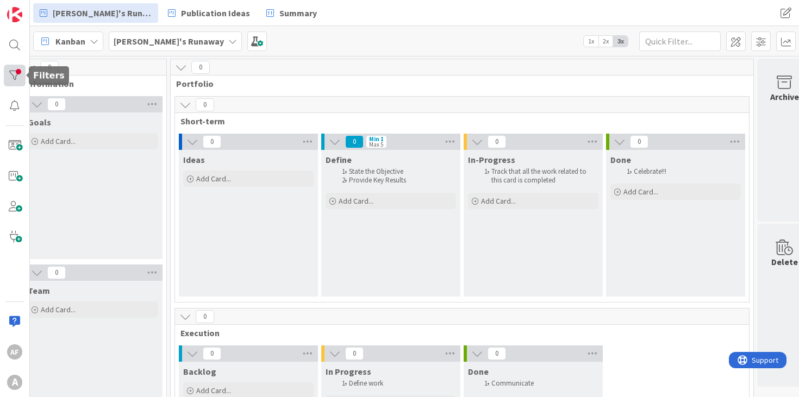
click at [15, 74] on div at bounding box center [15, 76] width 22 height 22
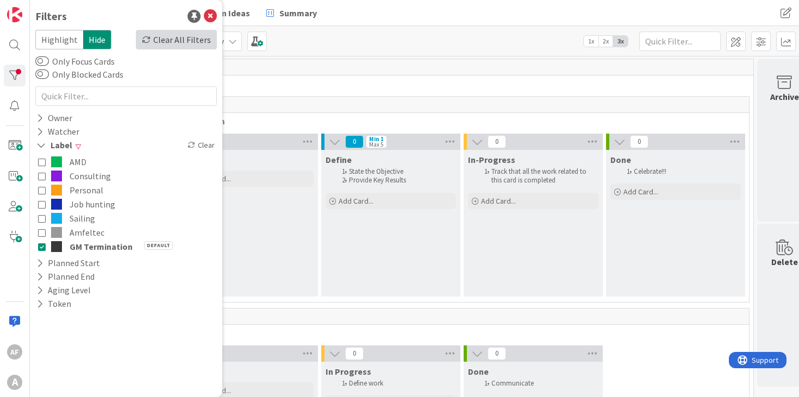
click at [189, 37] on div "Clear All Filters" at bounding box center [176, 40] width 81 height 20
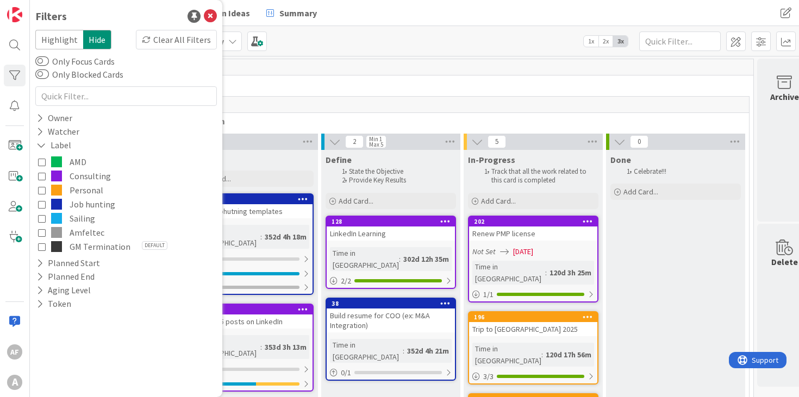
click at [406, 51] on div "[PERSON_NAME]'s Runaway 1x 2x 3x" at bounding box center [414, 41] width 769 height 30
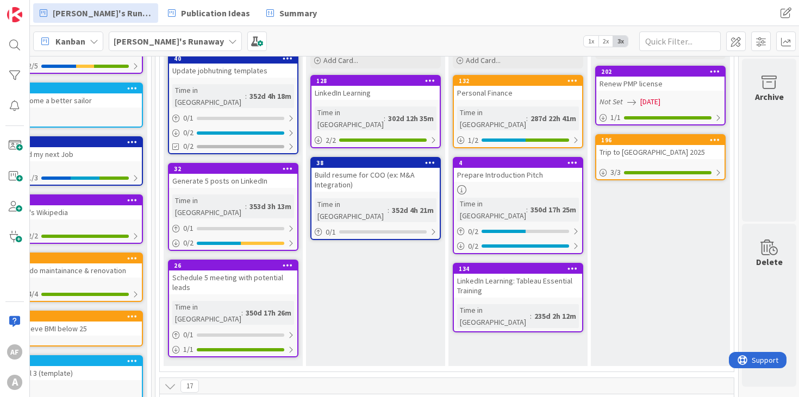
scroll to position [142, 30]
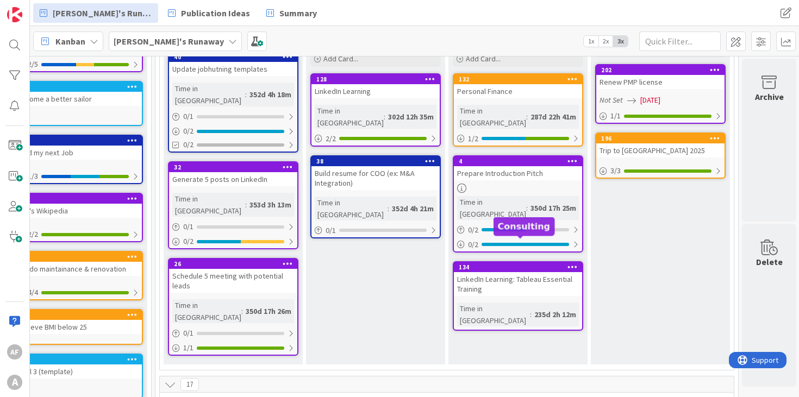
click at [522, 264] on div "134" at bounding box center [520, 268] width 123 height 8
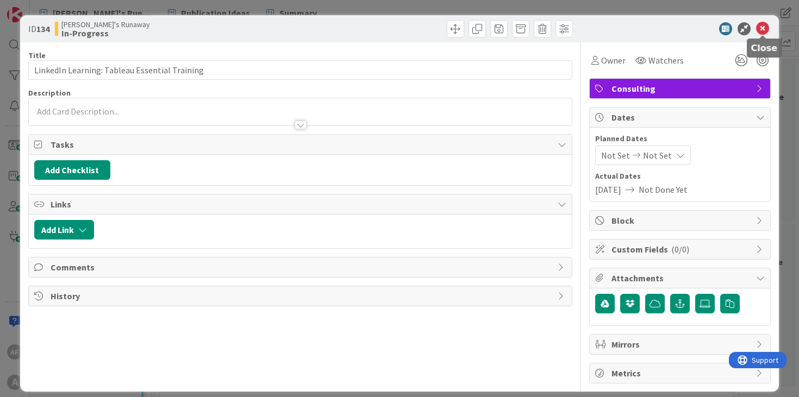
click at [763, 26] on icon at bounding box center [762, 28] width 13 height 13
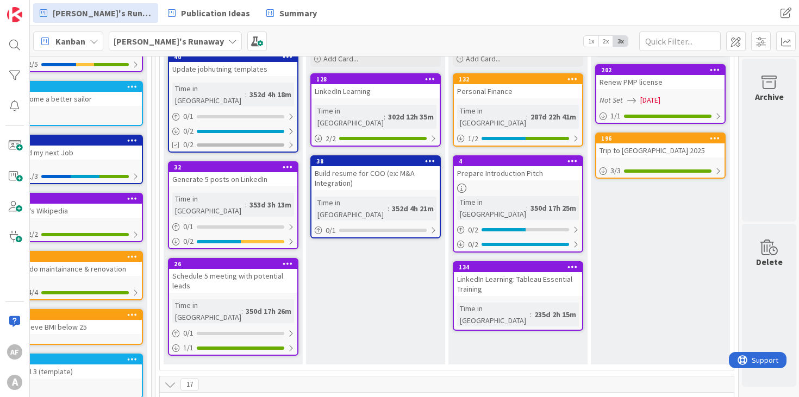
click at [575, 263] on icon at bounding box center [573, 267] width 10 height 8
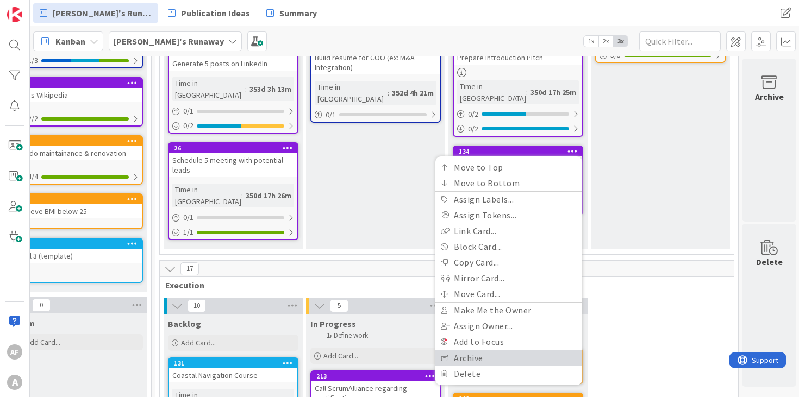
scroll to position [259, 31]
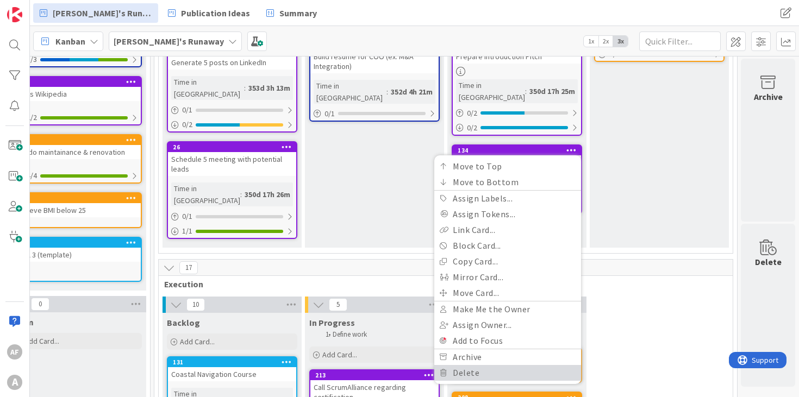
click at [517, 365] on link "Delete" at bounding box center [507, 373] width 147 height 16
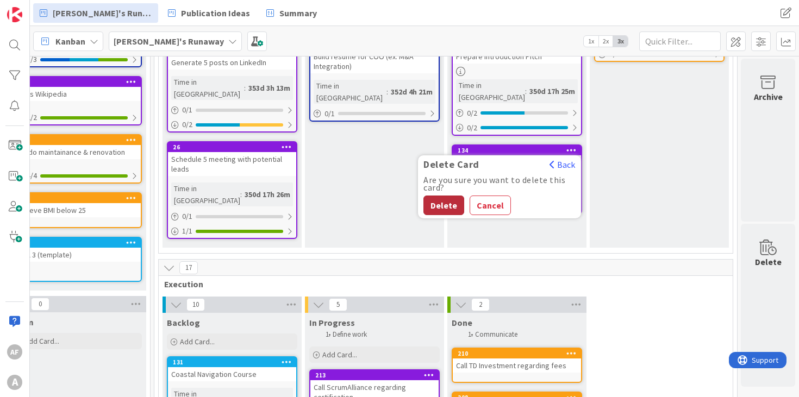
click at [445, 196] on button "Delete" at bounding box center [443, 206] width 41 height 20
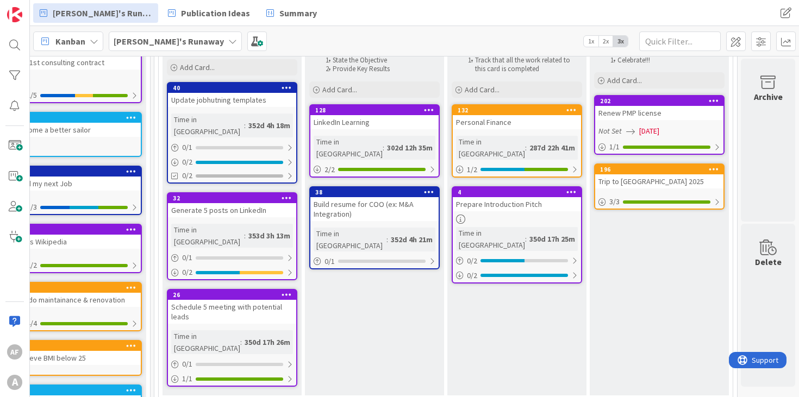
scroll to position [111, 31]
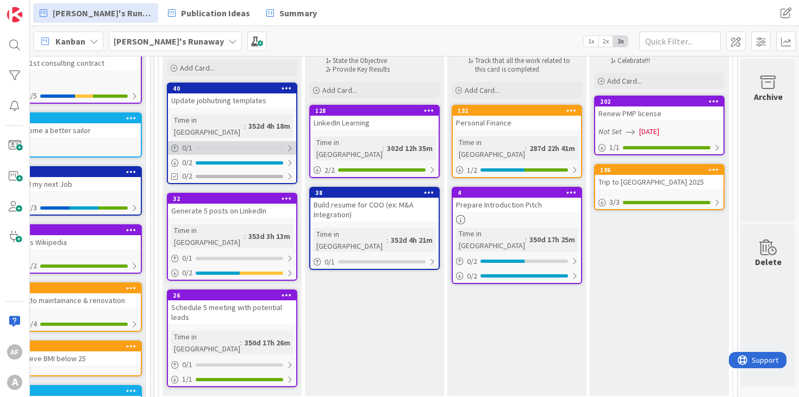
click at [227, 141] on div "0 / 1" at bounding box center [232, 148] width 128 height 14
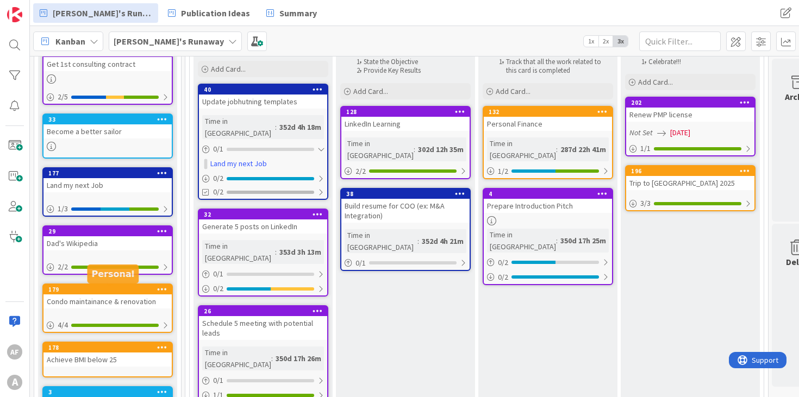
scroll to position [109, 0]
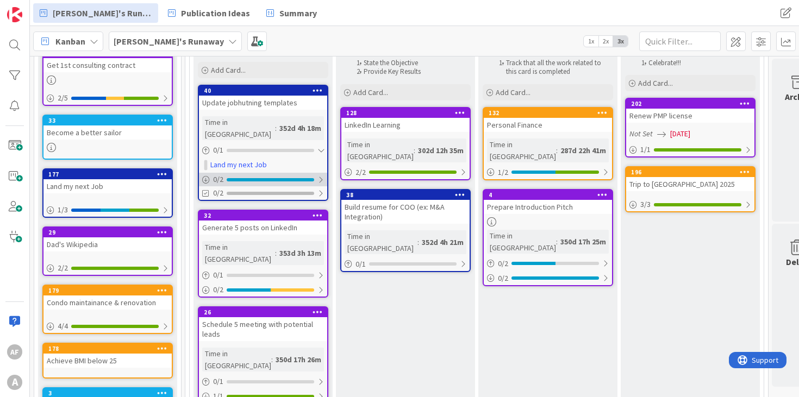
click at [279, 173] on div "0 / 2" at bounding box center [263, 180] width 128 height 14
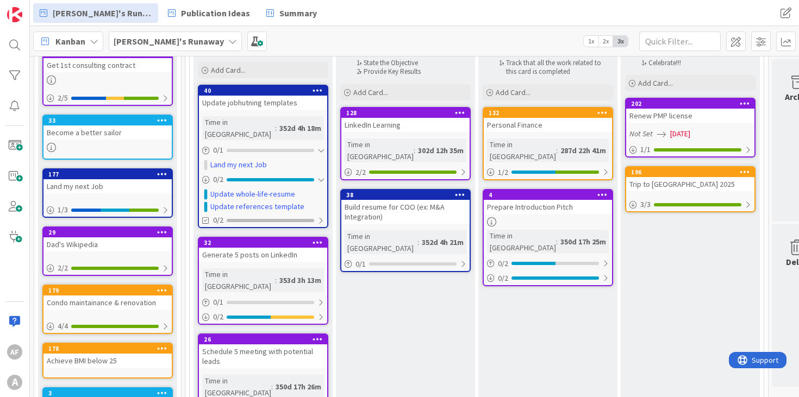
click at [400, 299] on div "Define State the Objective Provide Key Results Add Card... 128 LinkedIn Learnin…" at bounding box center [405, 240] width 139 height 399
click at [400, 317] on div "Define State the Objective Provide Key Results Add Card... 128 LinkedIn Learnin…" at bounding box center [405, 240] width 139 height 399
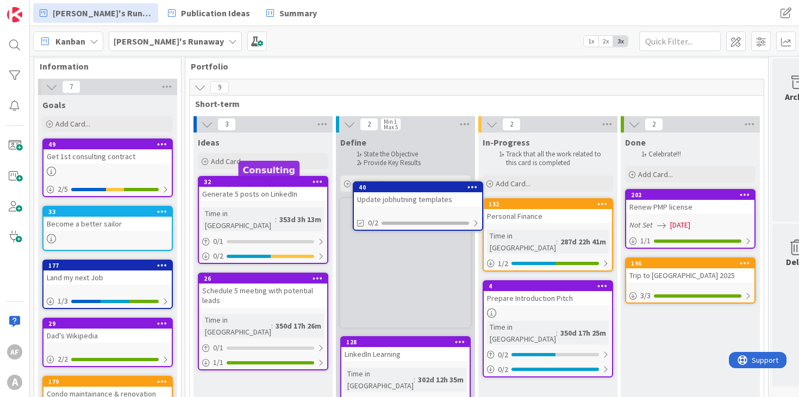
scroll to position [9, 0]
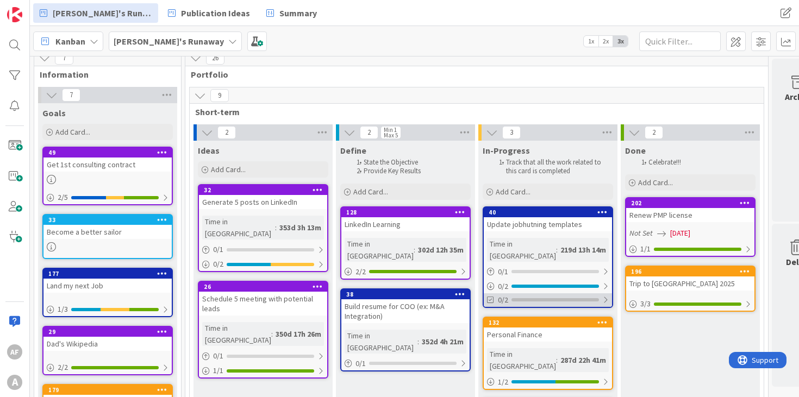
click at [568, 298] on div at bounding box center [556, 299] width 88 height 3
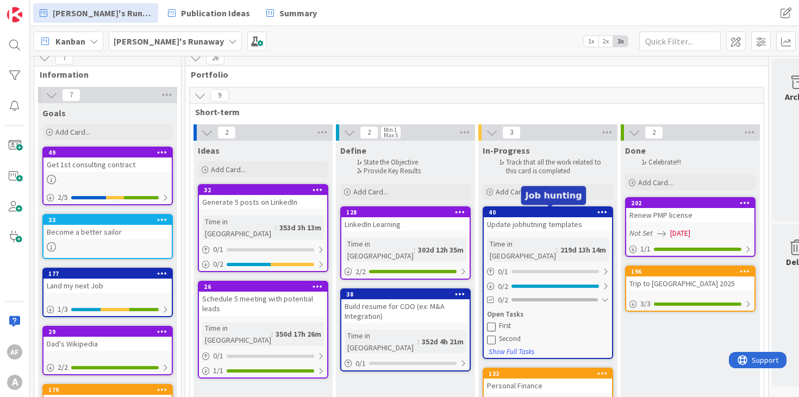
click at [528, 210] on div "40" at bounding box center [550, 213] width 123 height 8
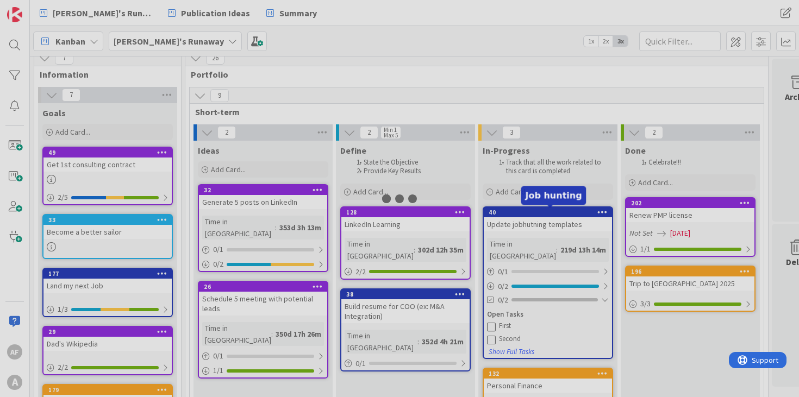
click at [528, 210] on div at bounding box center [399, 198] width 799 height 397
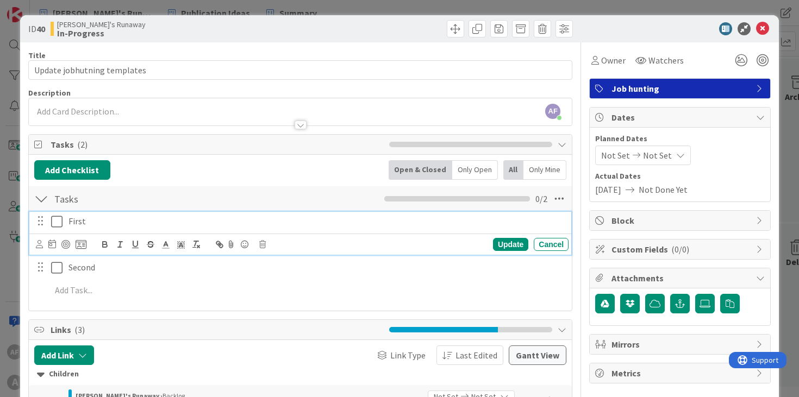
click at [59, 222] on icon at bounding box center [56, 221] width 11 height 13
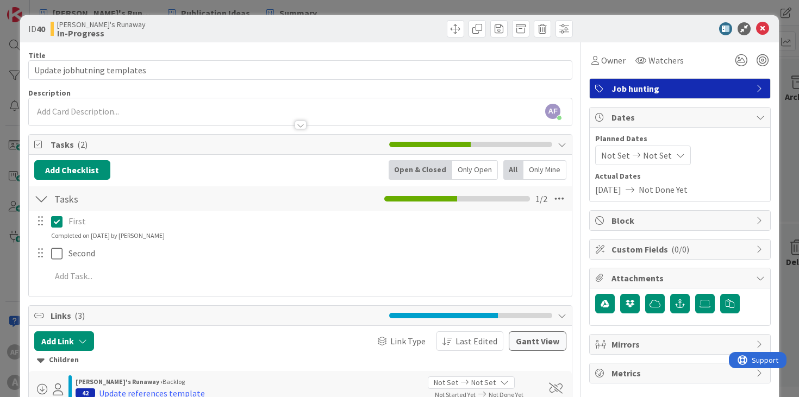
click at [73, 222] on p "First" at bounding box center [316, 221] width 496 height 13
click at [57, 222] on icon at bounding box center [56, 221] width 11 height 13
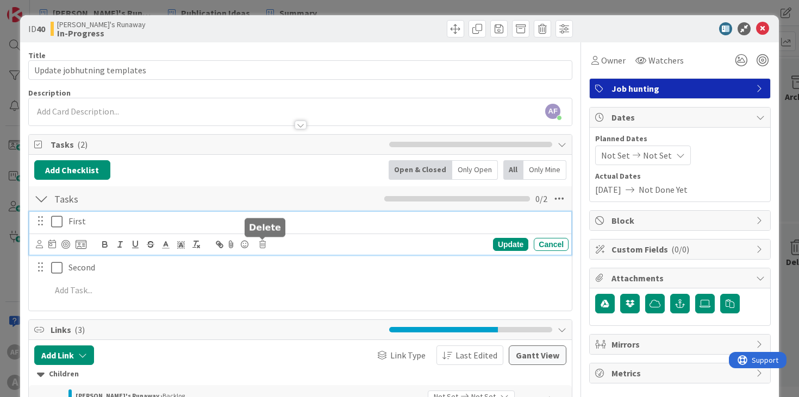
click at [265, 245] on icon at bounding box center [262, 245] width 7 height 8
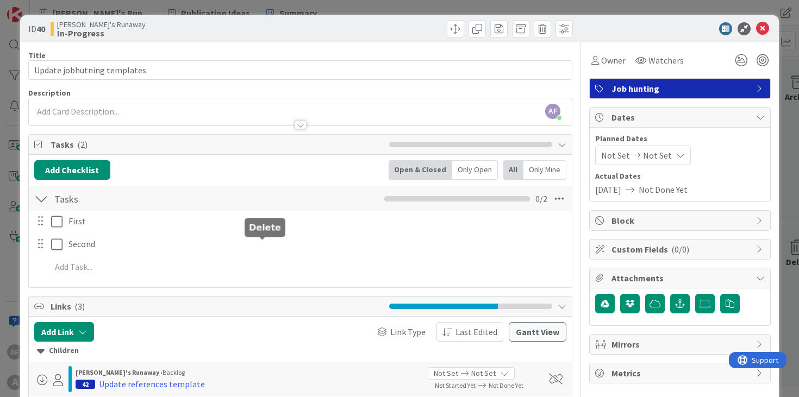
click at [288, 289] on div "Title 27 / 128 Update jobhutning templates Description AF [PERSON_NAME] just jo…" at bounding box center [300, 300] width 545 height 516
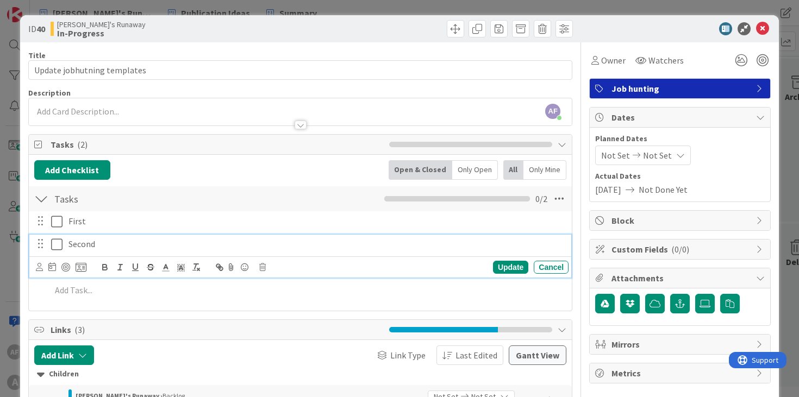
click at [59, 247] on icon at bounding box center [56, 244] width 11 height 13
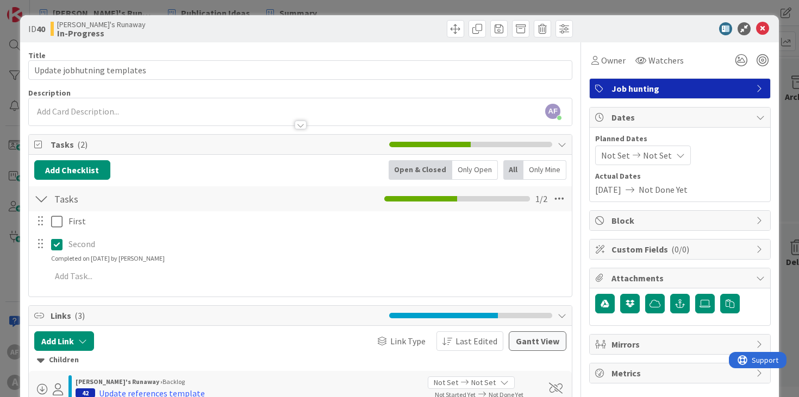
click at [59, 244] on icon at bounding box center [56, 244] width 11 height 13
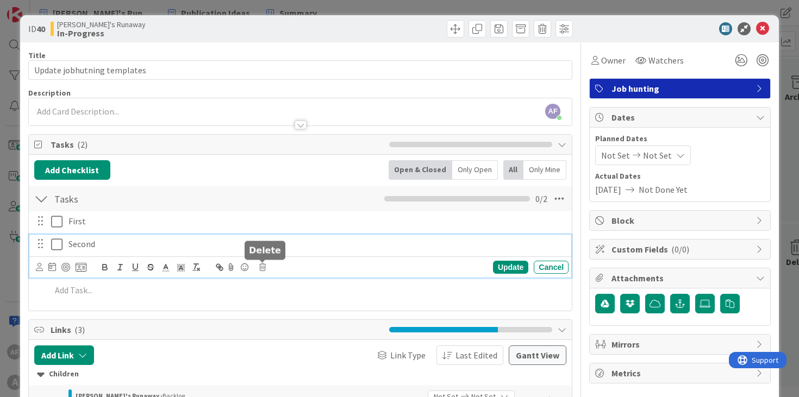
click at [263, 269] on icon at bounding box center [262, 268] width 7 height 8
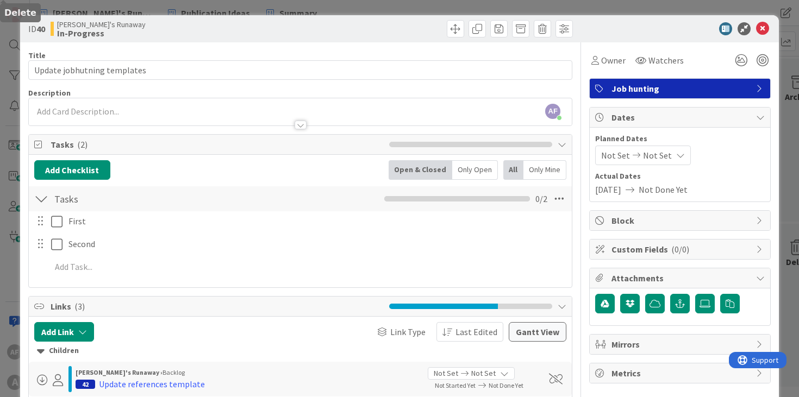
click at [292, 316] on div "Title 27 / 128 Update jobhutning templates Description AF [PERSON_NAME] just jo…" at bounding box center [300, 300] width 545 height 516
click at [564, 197] on icon at bounding box center [560, 199] width 20 height 20
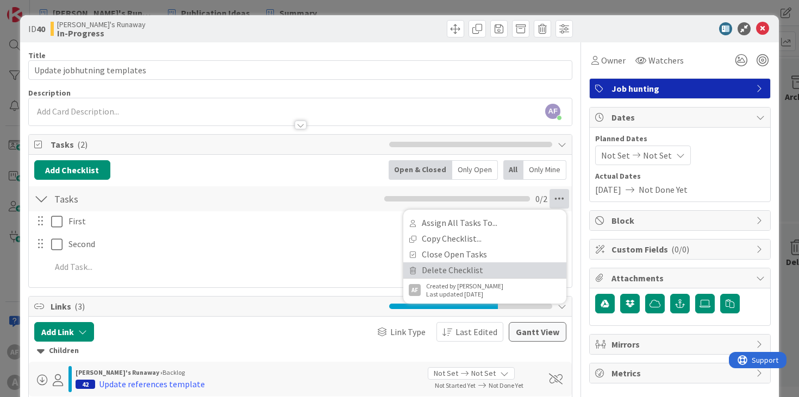
click at [450, 270] on link "Delete Checklist" at bounding box center [484, 271] width 163 height 16
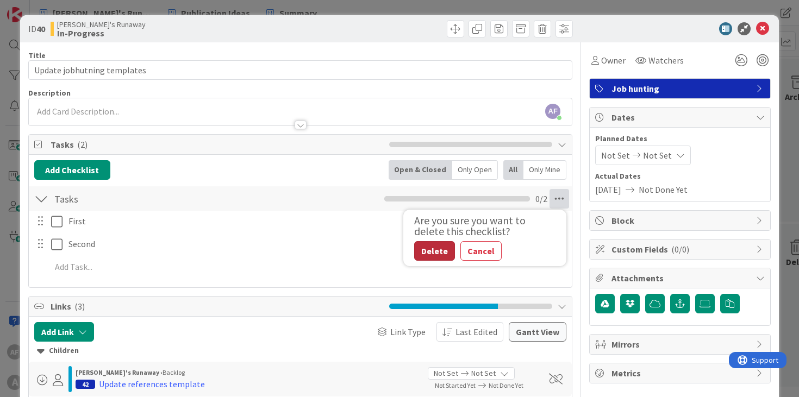
click at [432, 247] on button "Delete" at bounding box center [434, 251] width 41 height 20
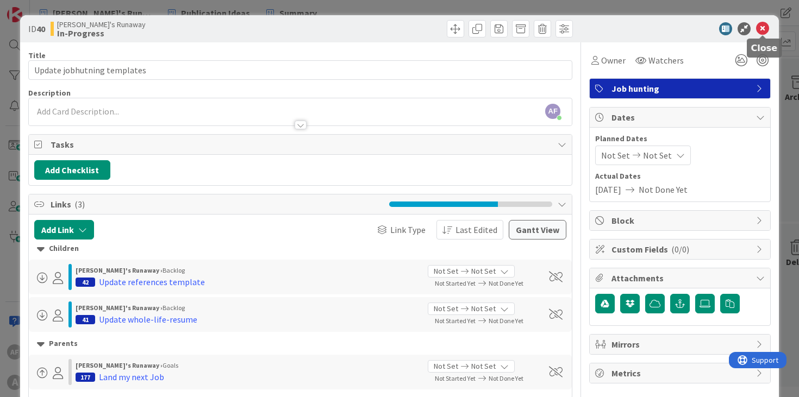
click at [765, 29] on icon at bounding box center [762, 28] width 13 height 13
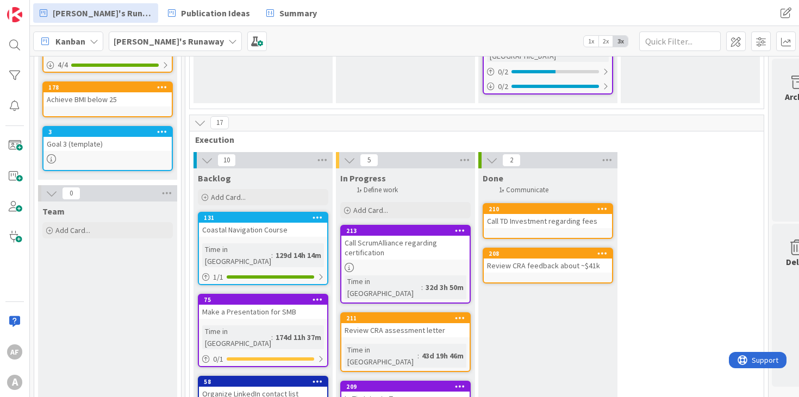
scroll to position [372, 0]
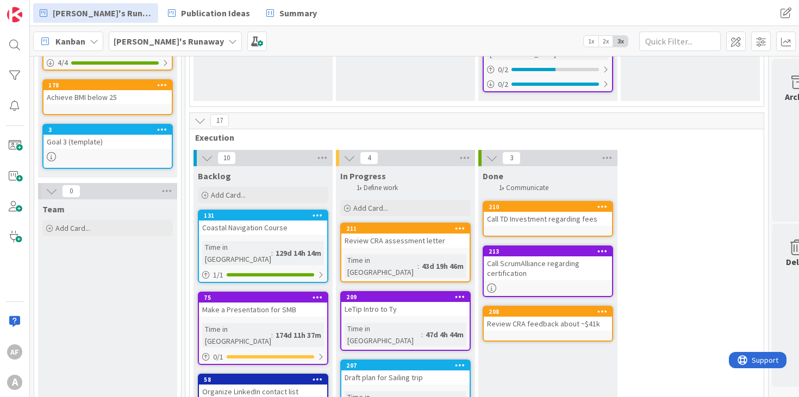
click at [553, 257] on div "Call ScrumAlliance regarding certification" at bounding box center [548, 269] width 128 height 24
